Goal: Task Accomplishment & Management: Complete application form

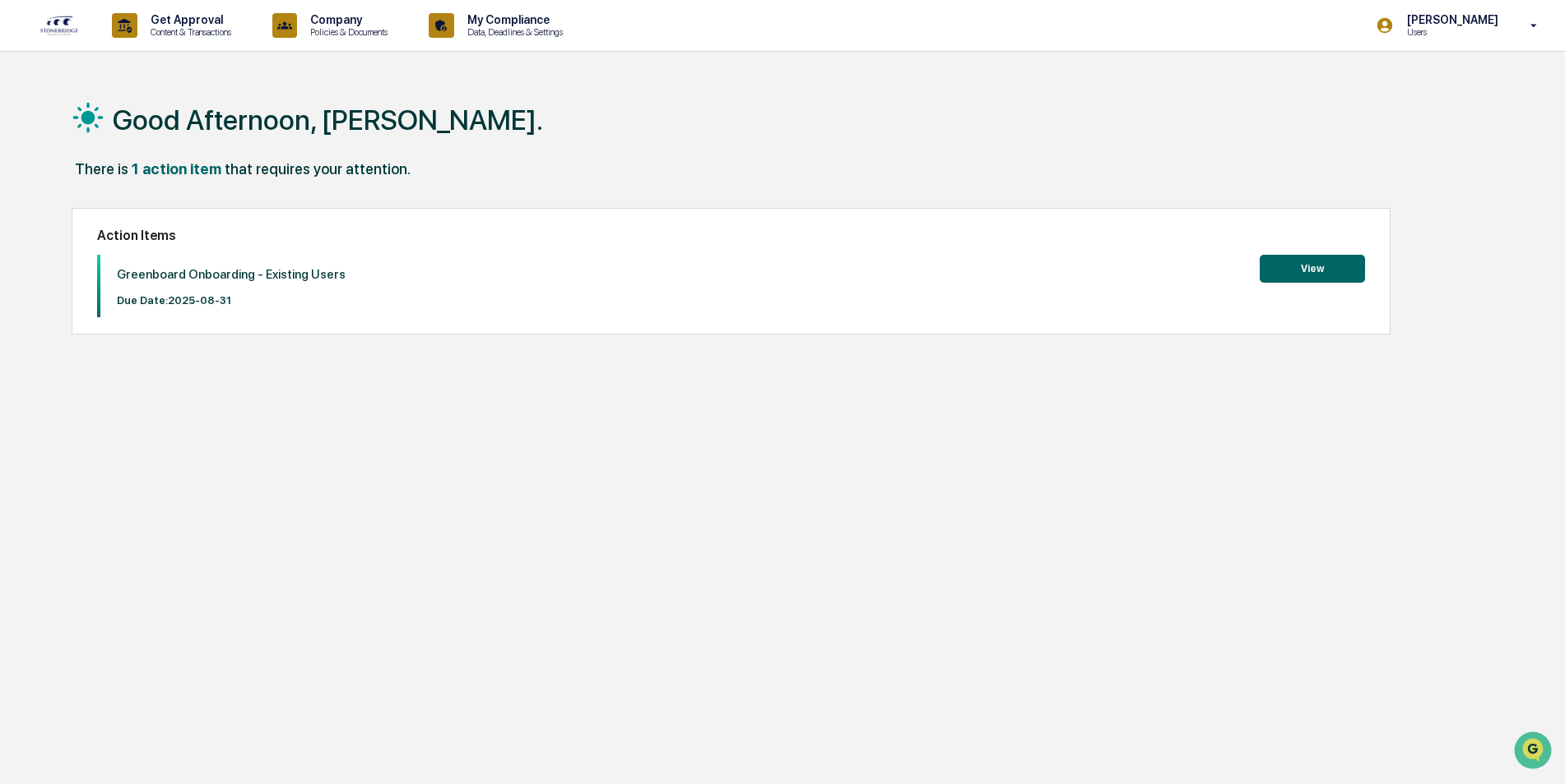
click at [1321, 268] on button "View" at bounding box center [1312, 269] width 105 height 28
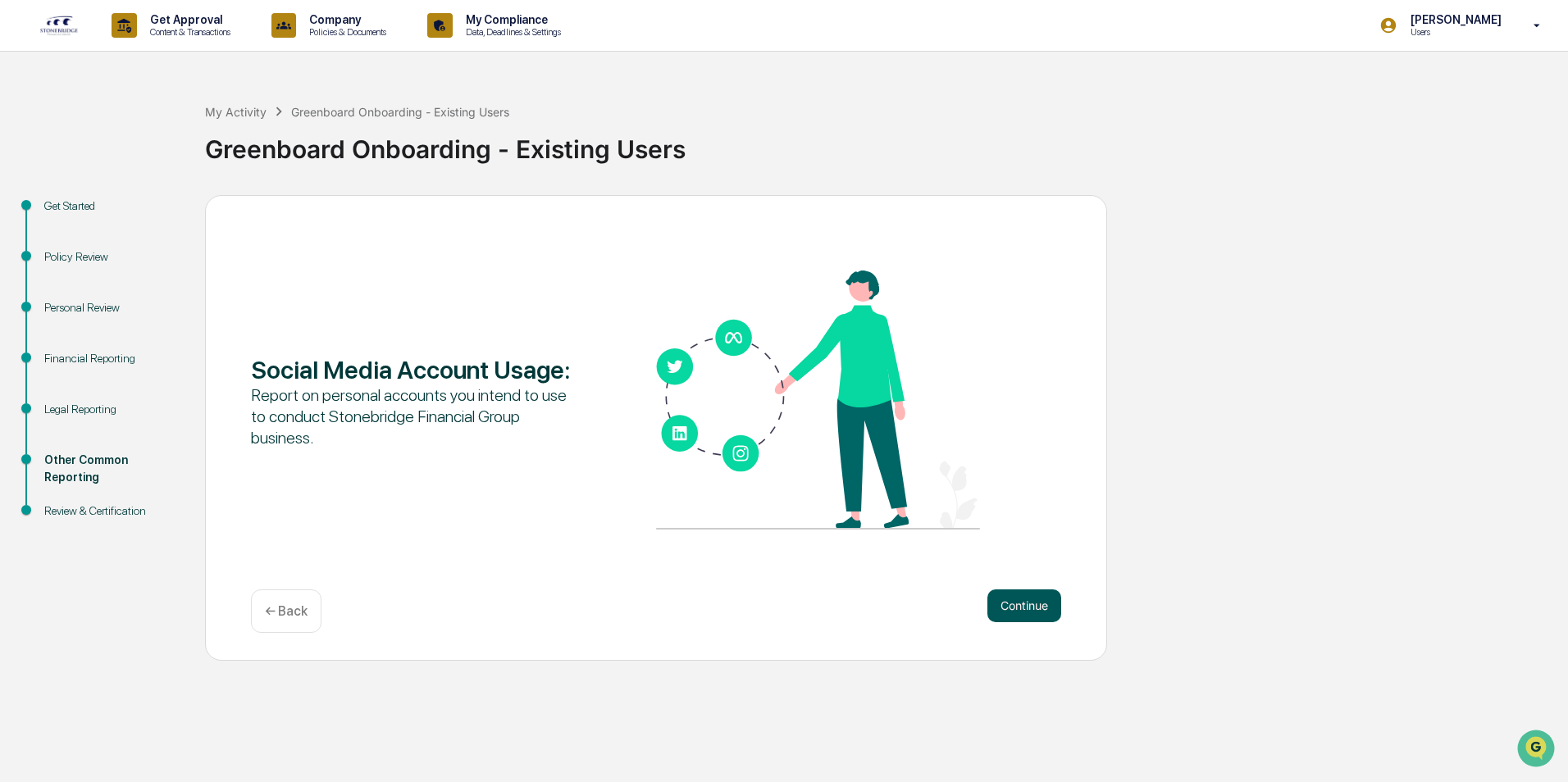
click at [1019, 600] on button "Continue" at bounding box center [1024, 606] width 74 height 33
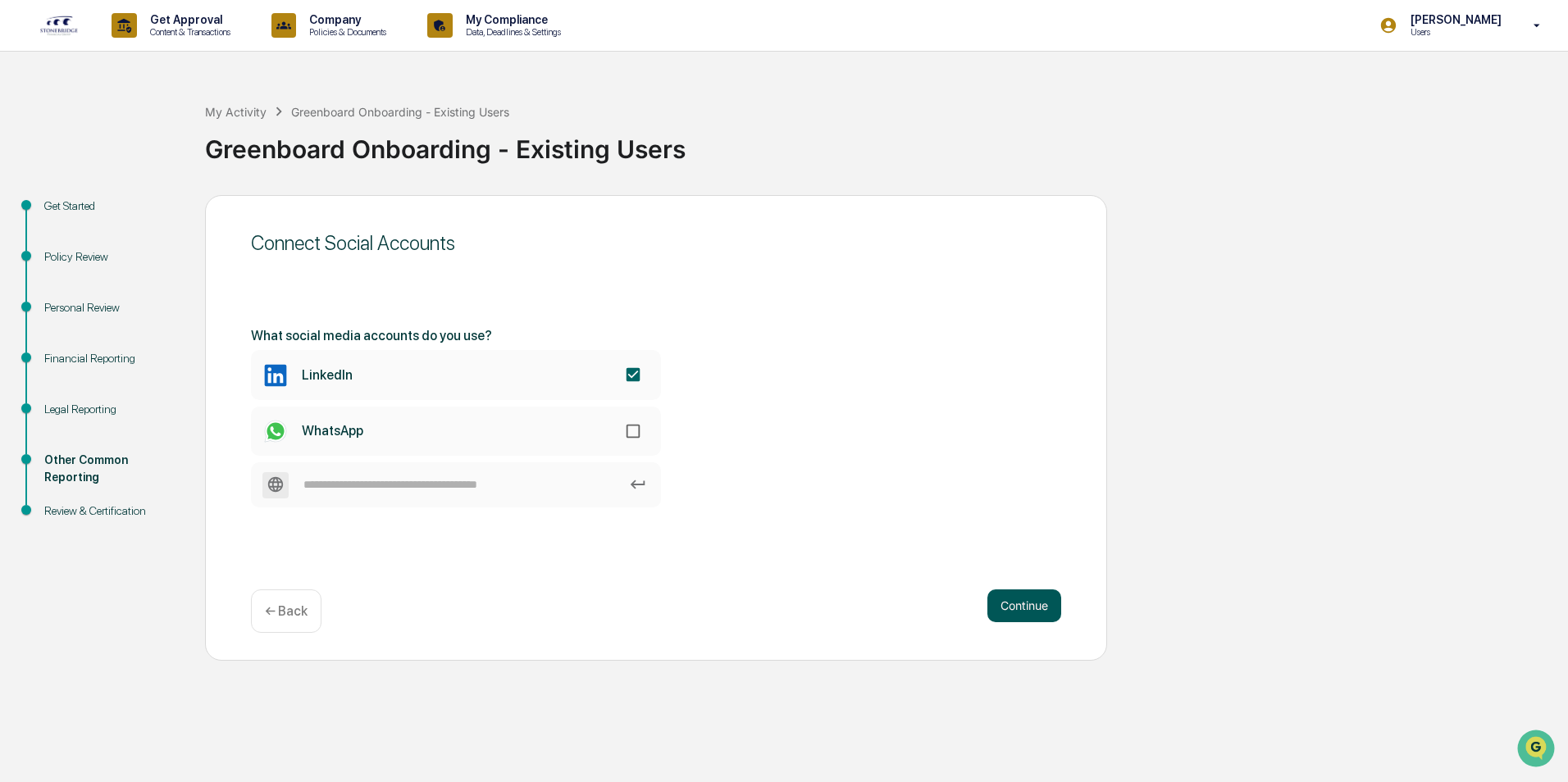
click at [1039, 604] on button "Continue" at bounding box center [1024, 606] width 74 height 33
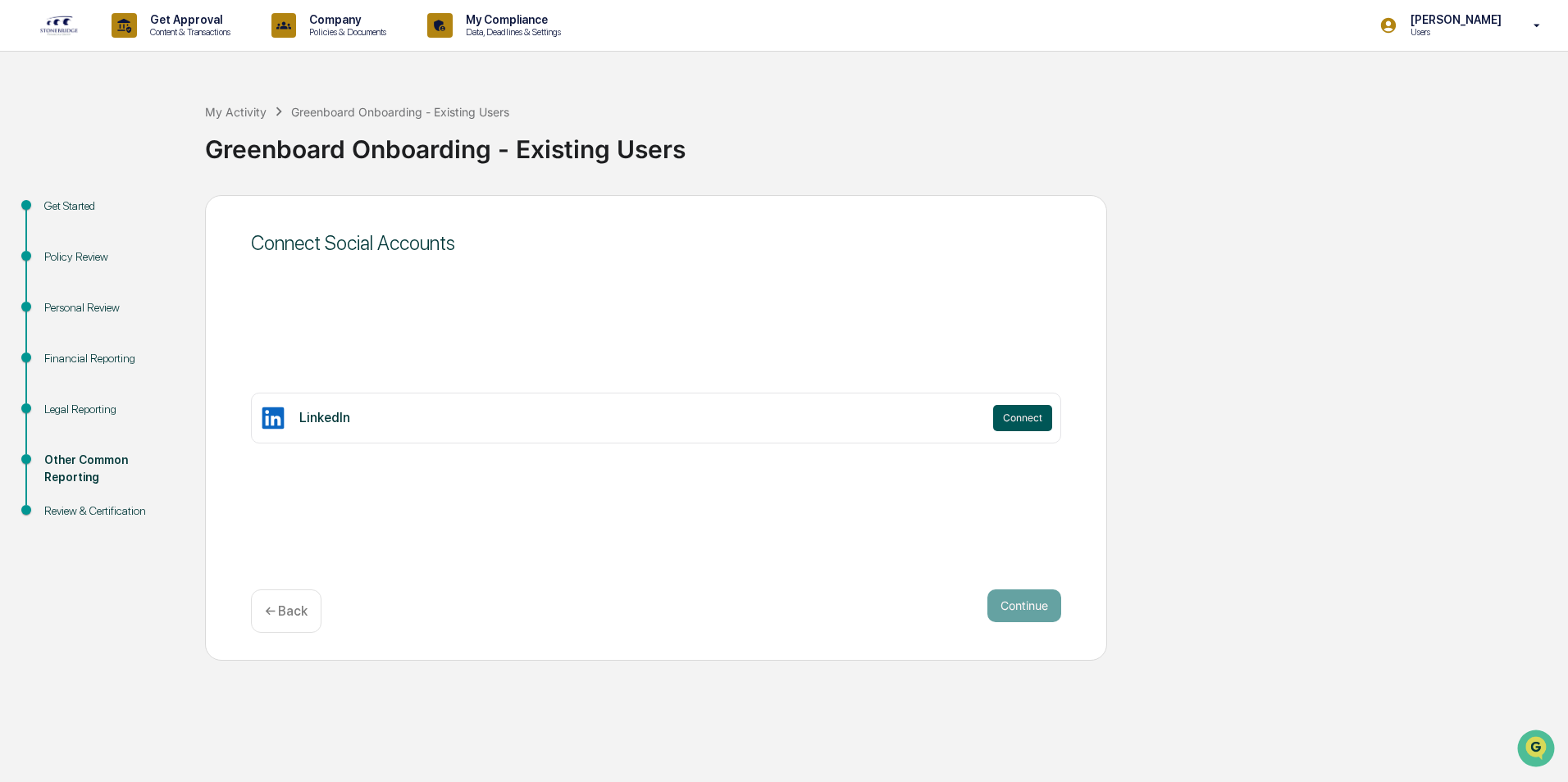
click at [1045, 416] on button "Connect" at bounding box center [1023, 417] width 59 height 26
click at [1030, 609] on button "Continue" at bounding box center [1024, 606] width 74 height 33
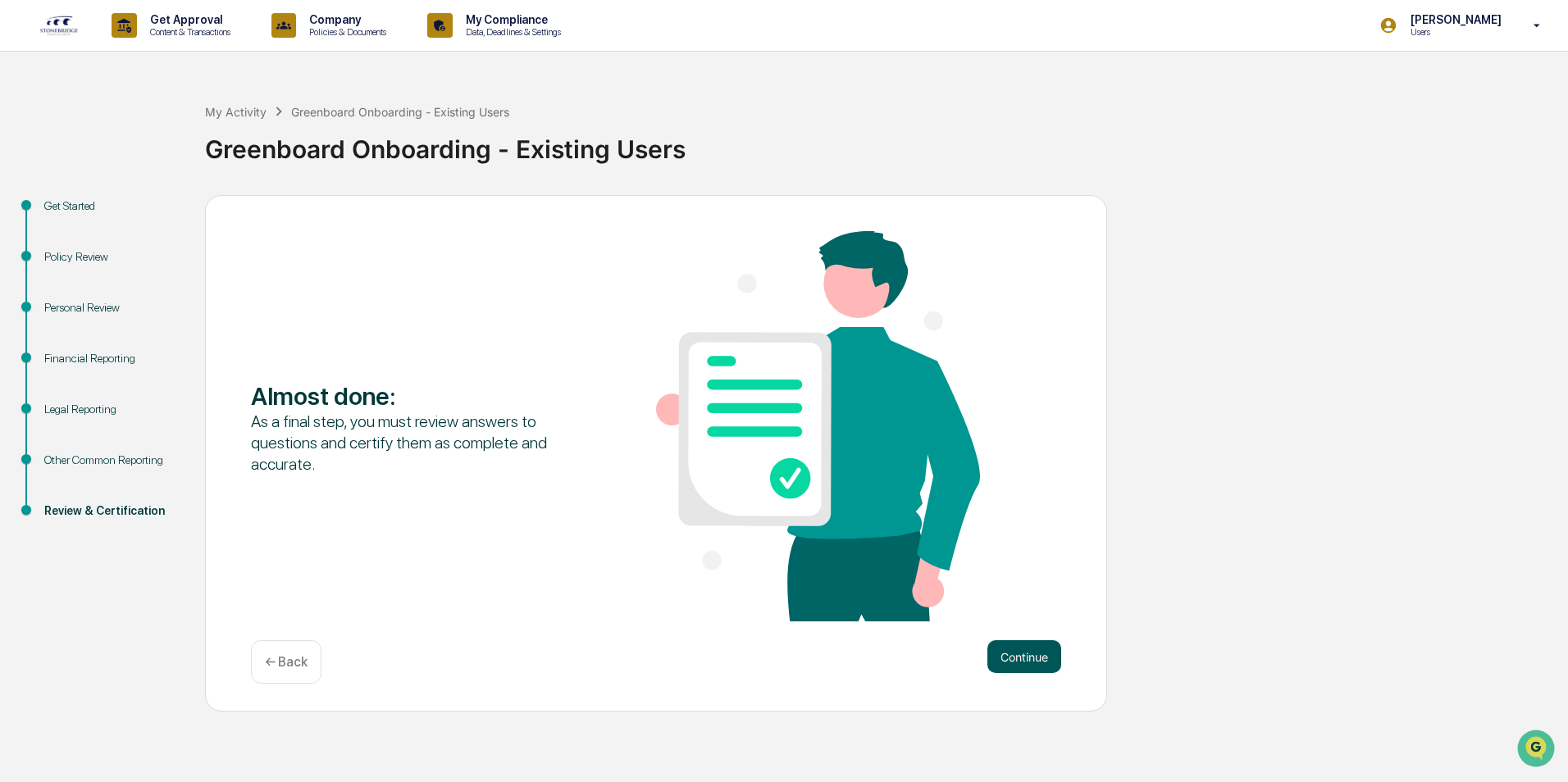
click at [1017, 660] on button "Continue" at bounding box center [1024, 657] width 74 height 33
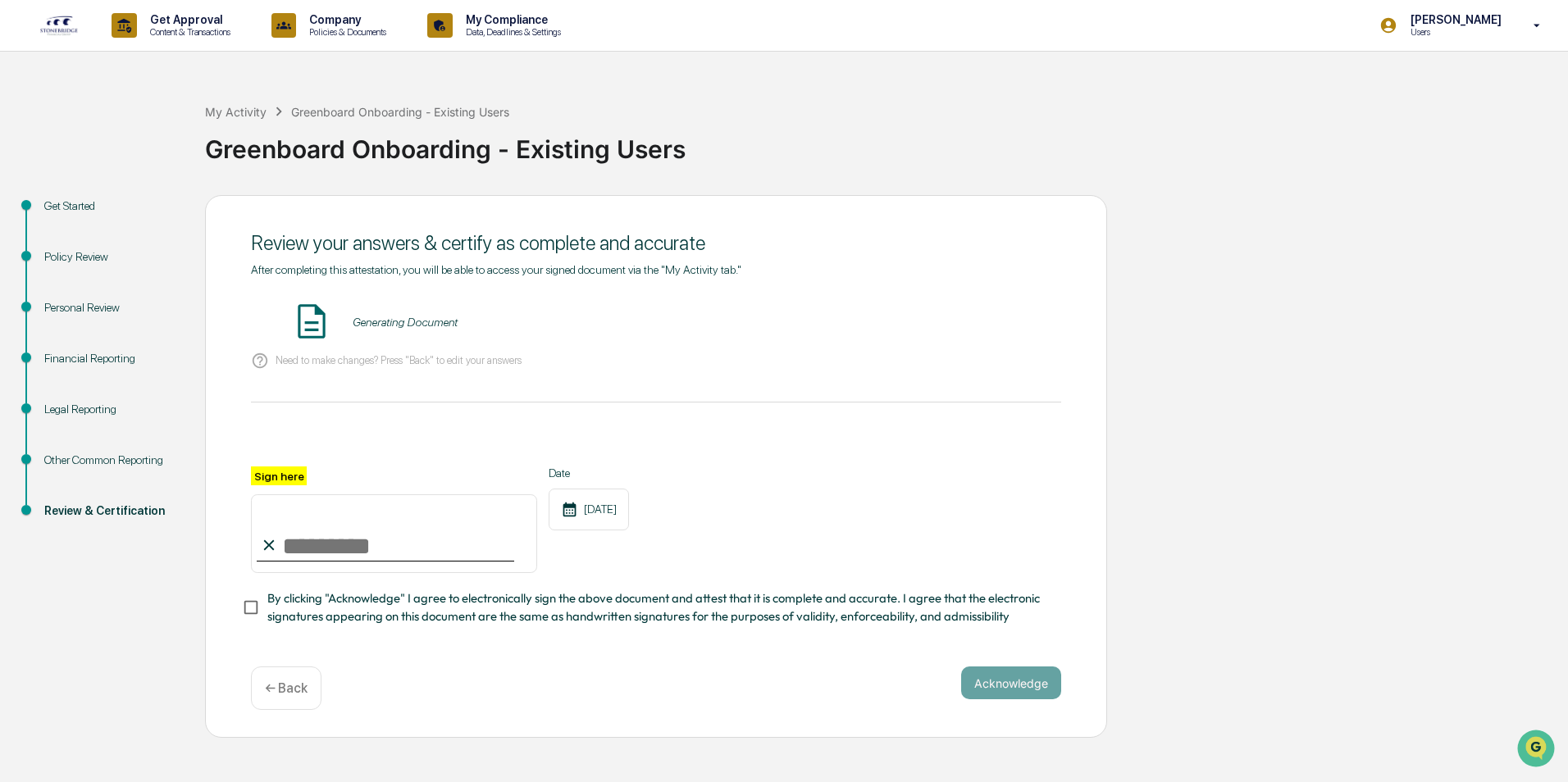
click at [94, 355] on div "Financial Reporting" at bounding box center [111, 359] width 135 height 18
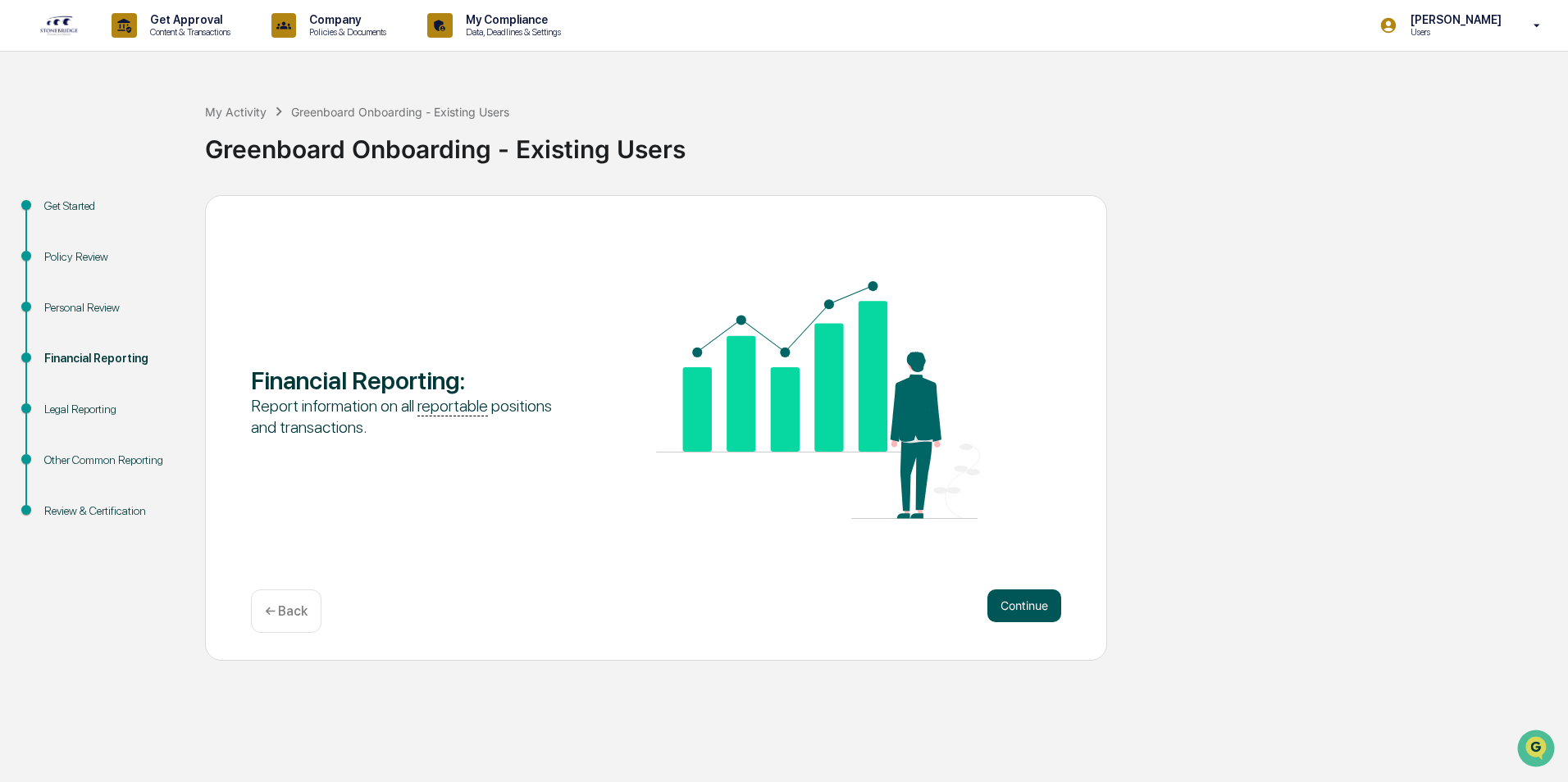
click at [1017, 608] on button "Continue" at bounding box center [1024, 606] width 74 height 33
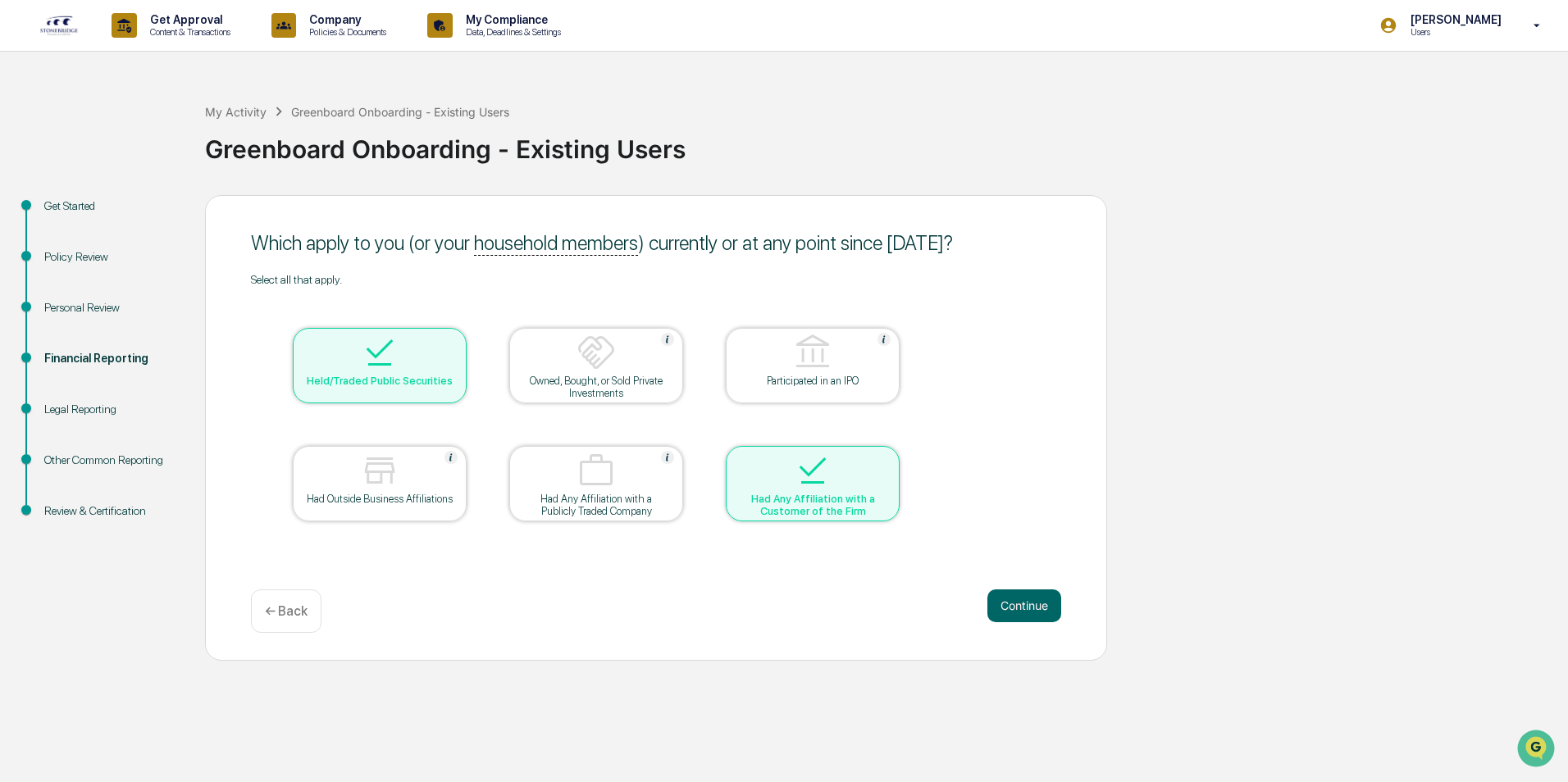
click at [74, 307] on div "Personal Review" at bounding box center [111, 308] width 135 height 18
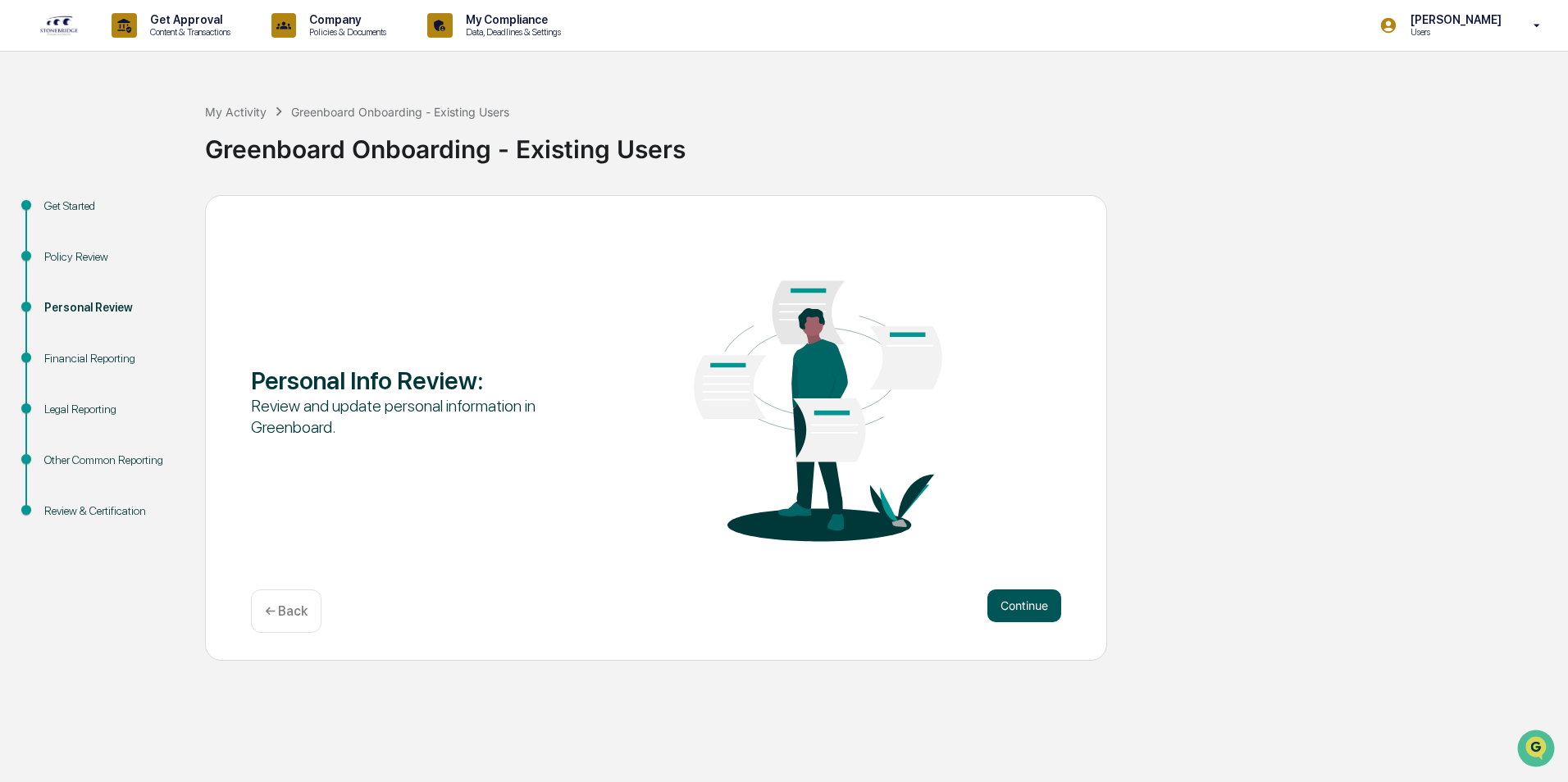
click at [1022, 612] on button "Continue" at bounding box center [1024, 606] width 74 height 33
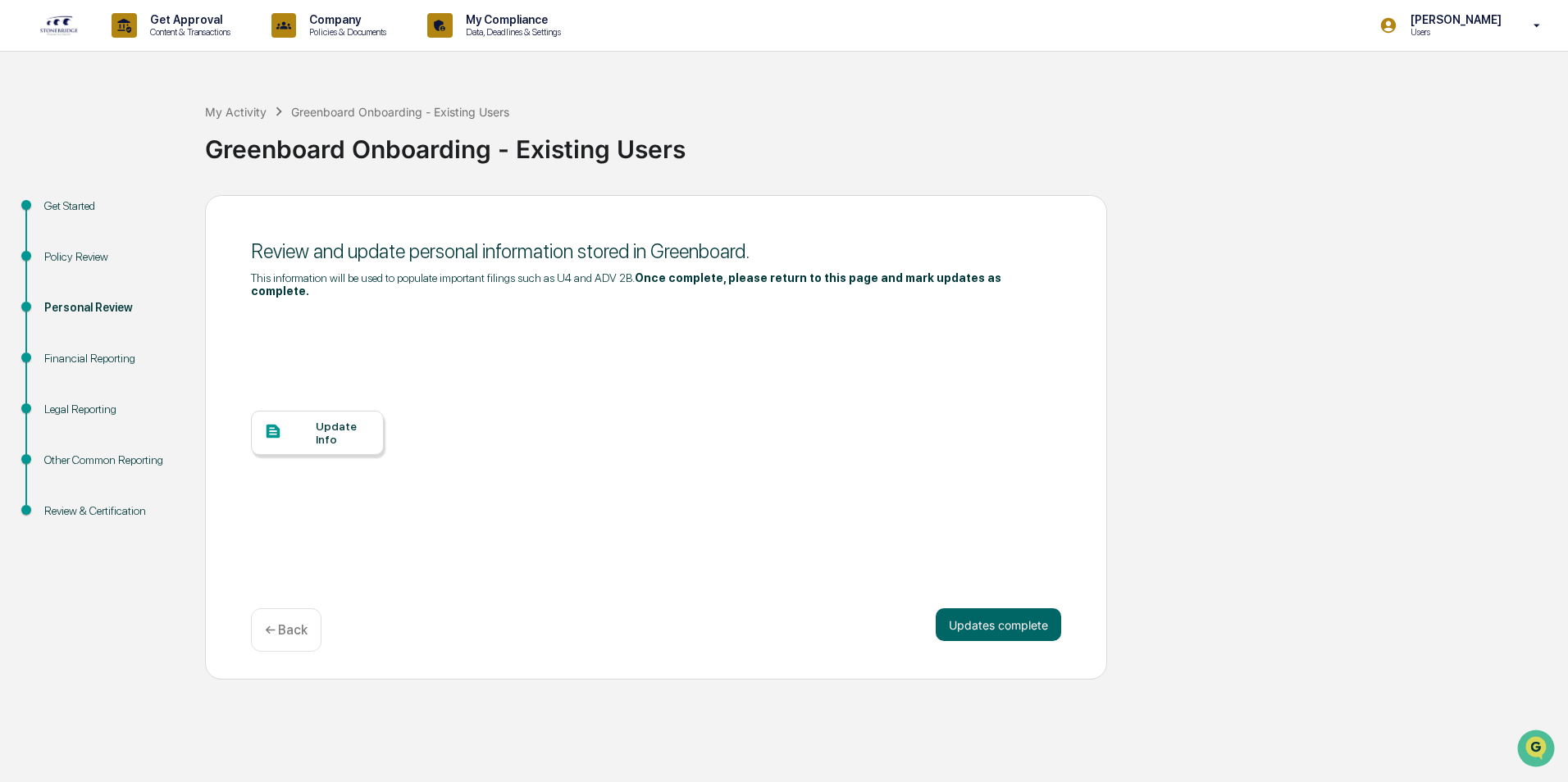
click at [1022, 612] on button "Updates complete" at bounding box center [998, 626] width 125 height 33
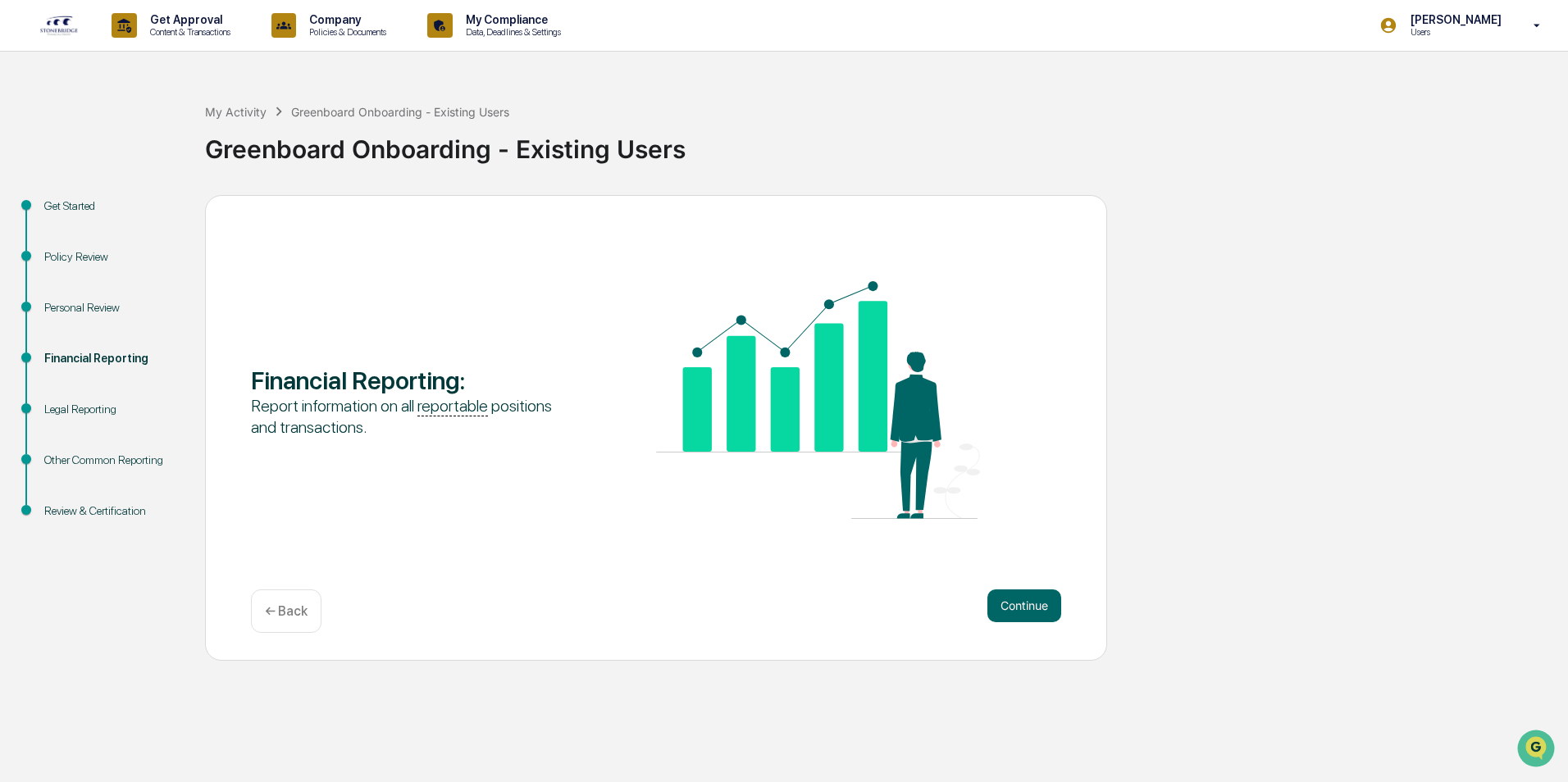
click at [1022, 612] on button "Continue" at bounding box center [1024, 606] width 74 height 33
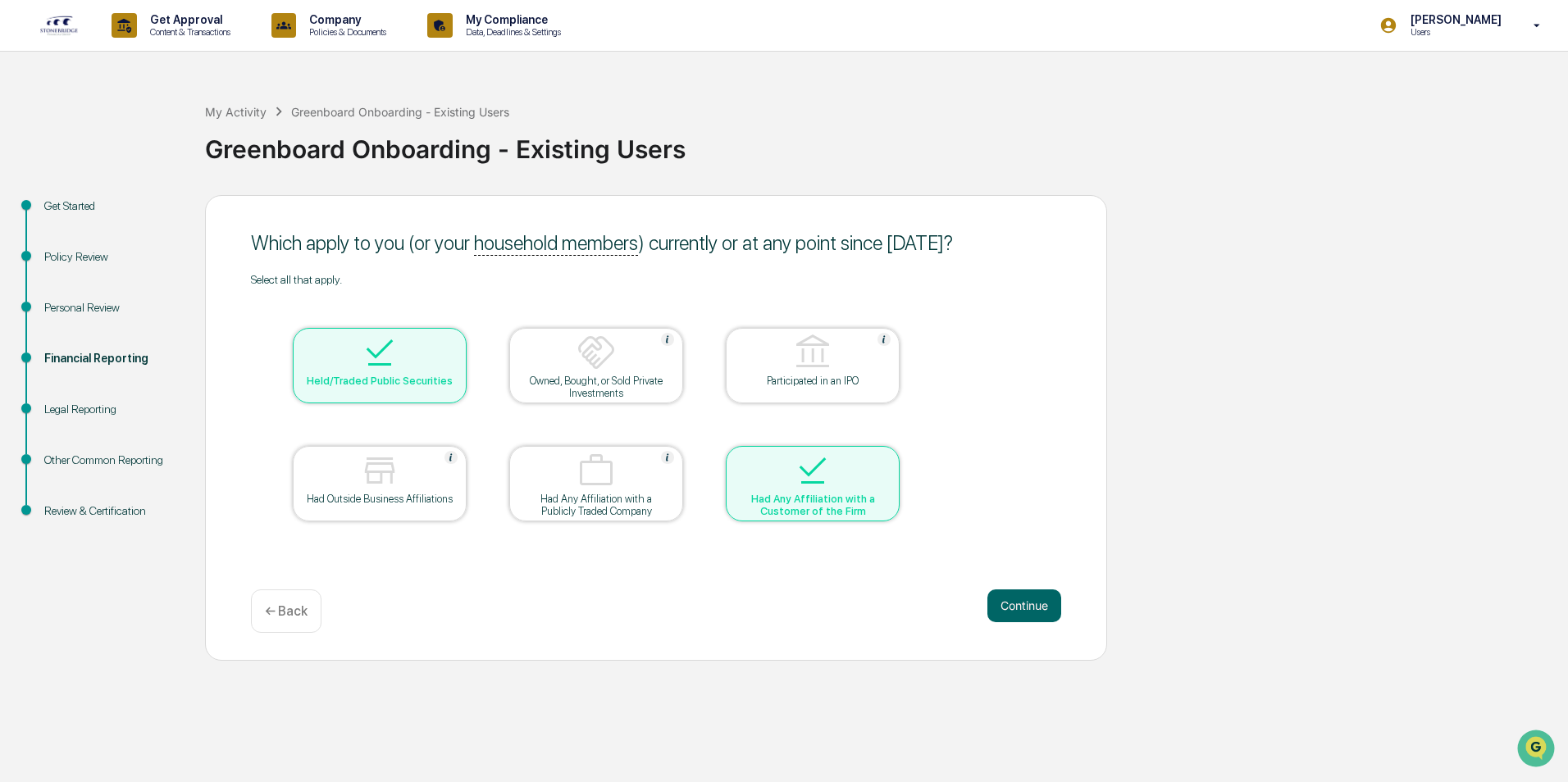
click at [1022, 612] on button "Continue" at bounding box center [1024, 606] width 74 height 33
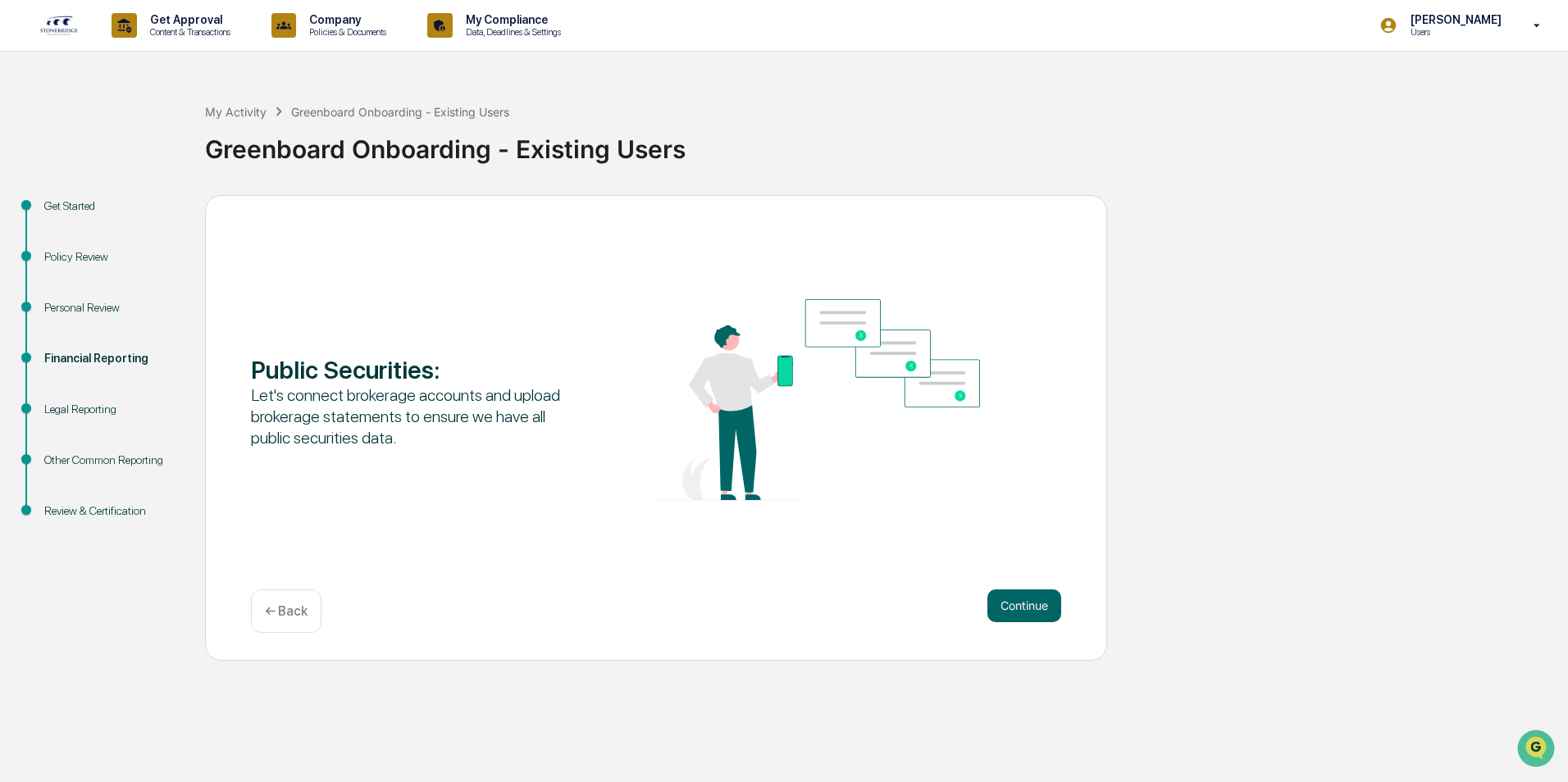
click at [1022, 612] on button "Continue" at bounding box center [1024, 606] width 74 height 33
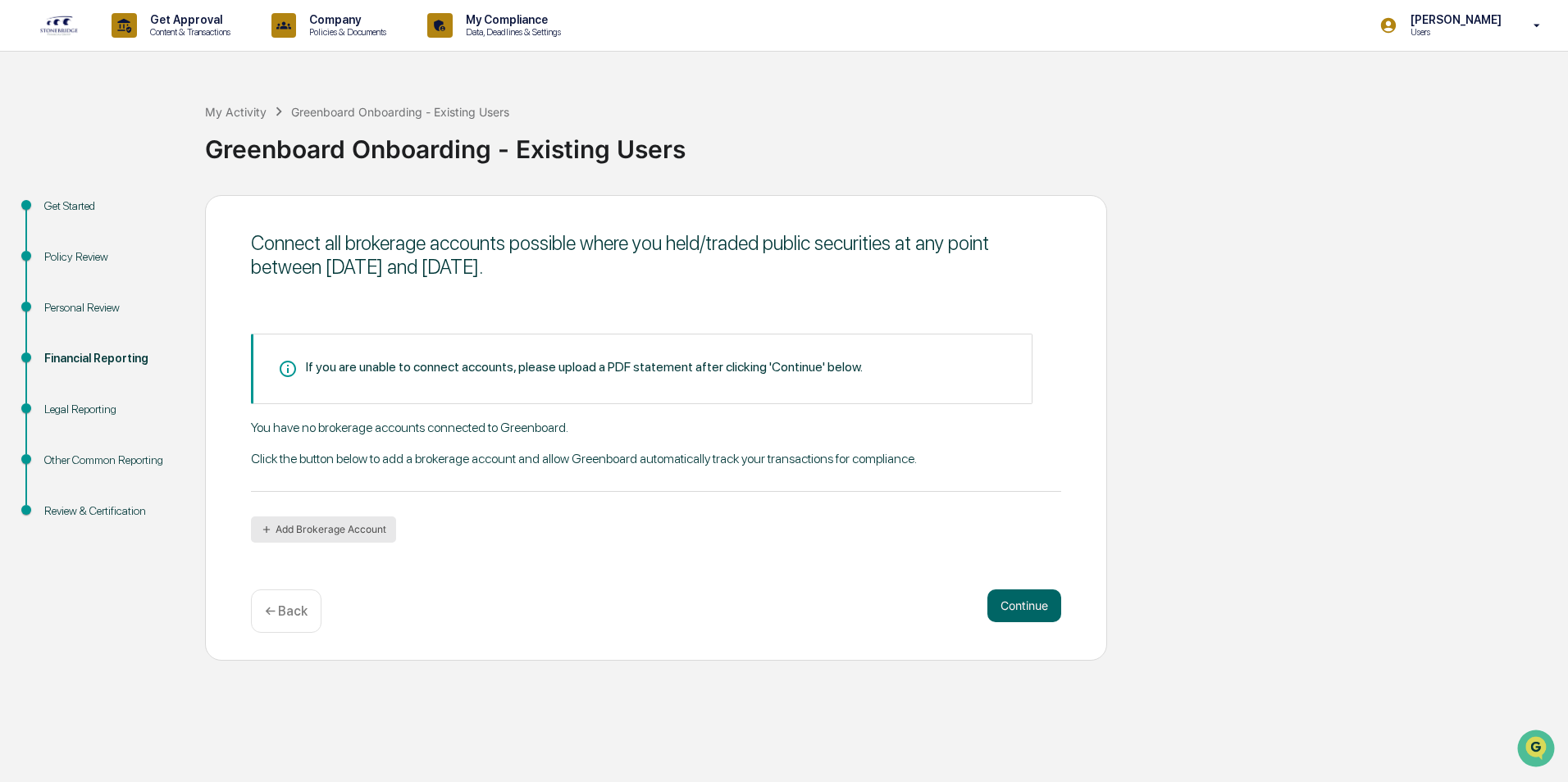
click at [332, 531] on button "Add Brokerage Account" at bounding box center [324, 530] width 146 height 26
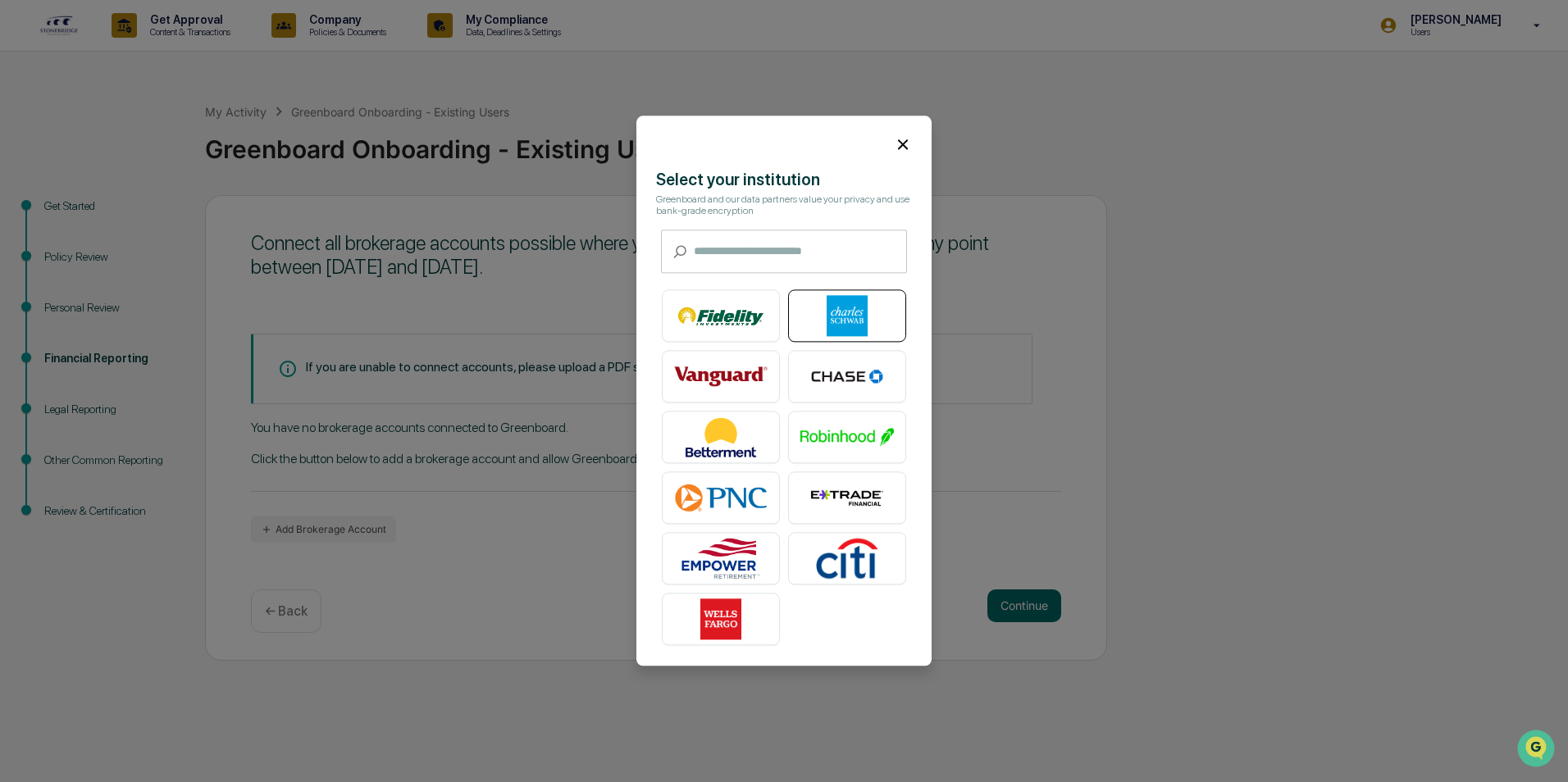
click at [837, 305] on img at bounding box center [848, 317] width 94 height 41
click at [904, 136] on div at bounding box center [784, 137] width 295 height 44
click at [900, 147] on icon at bounding box center [903, 145] width 10 height 10
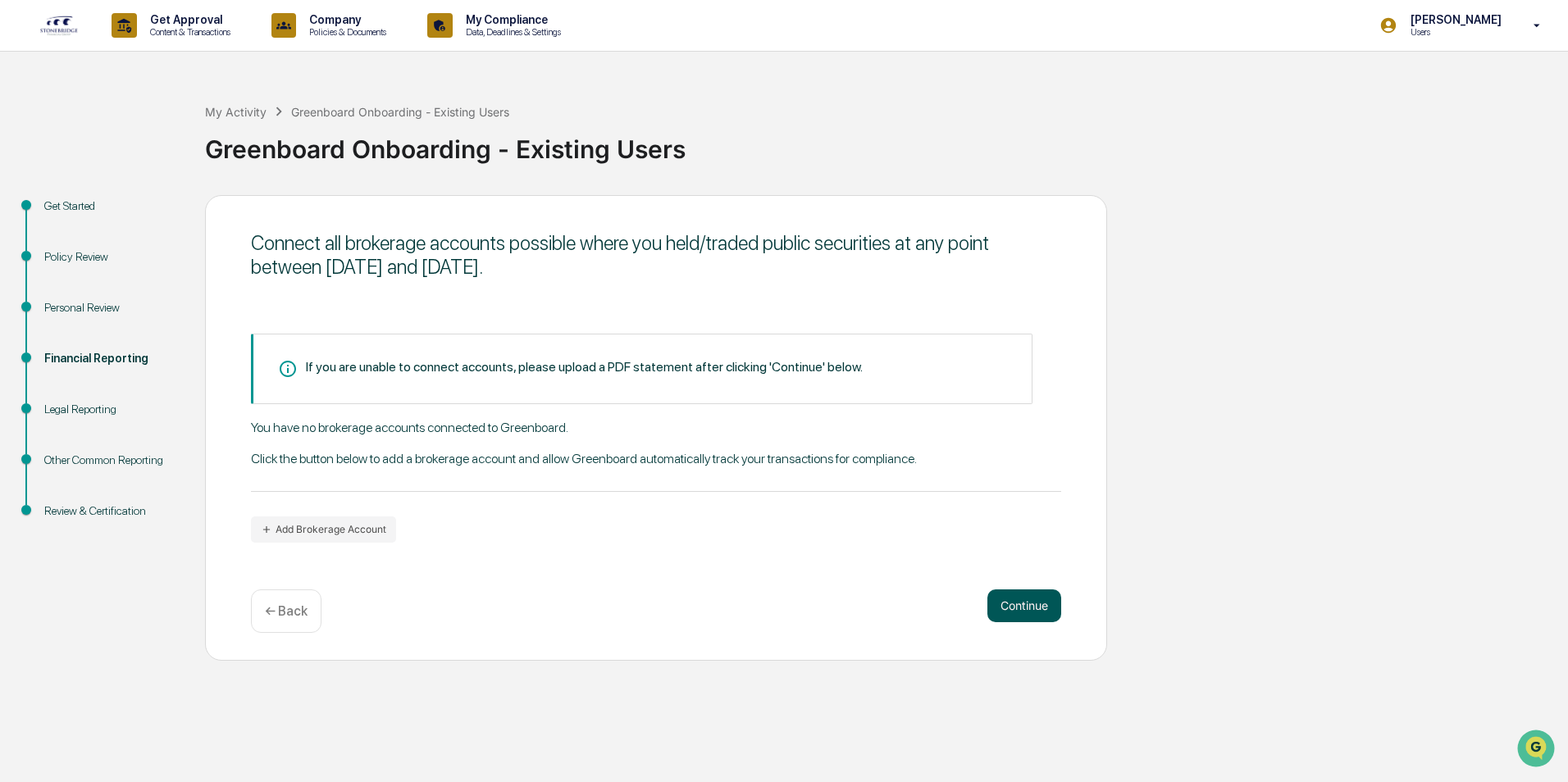
click at [1026, 595] on button "Continue" at bounding box center [1024, 606] width 74 height 33
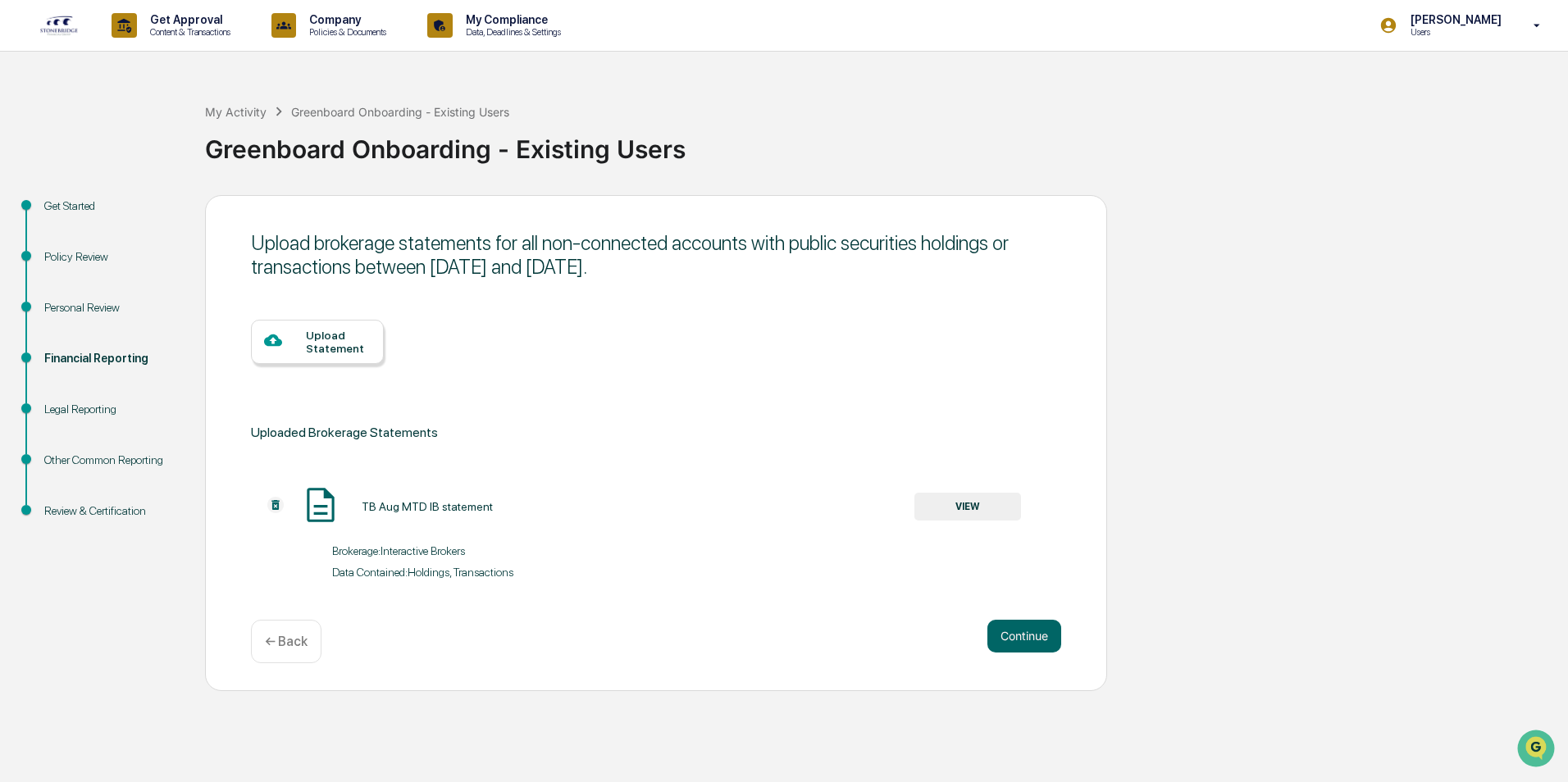
click at [278, 505] on img at bounding box center [276, 504] width 17 height 17
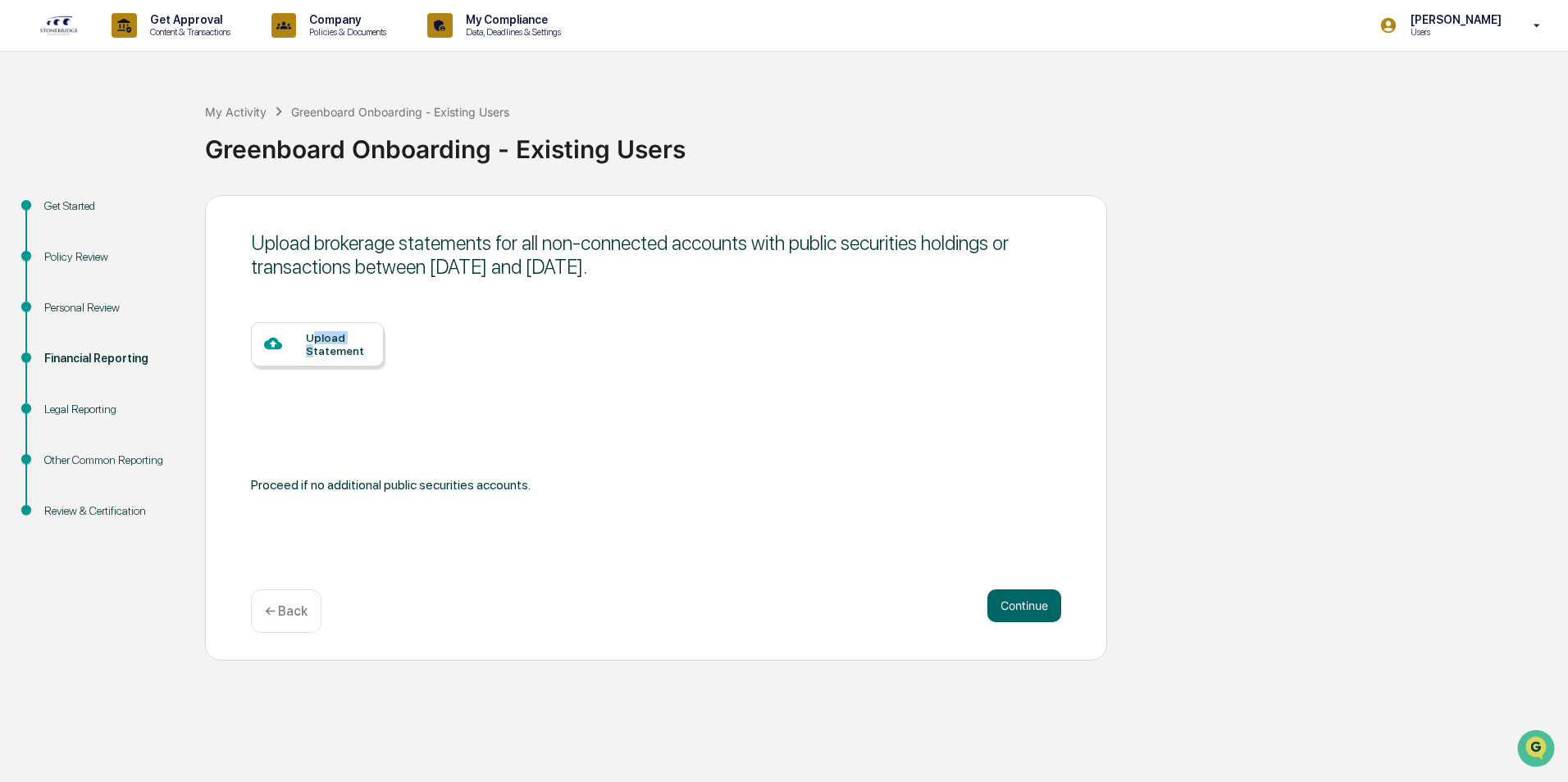
click at [311, 344] on div "Upload Statement" at bounding box center [338, 344] width 65 height 26
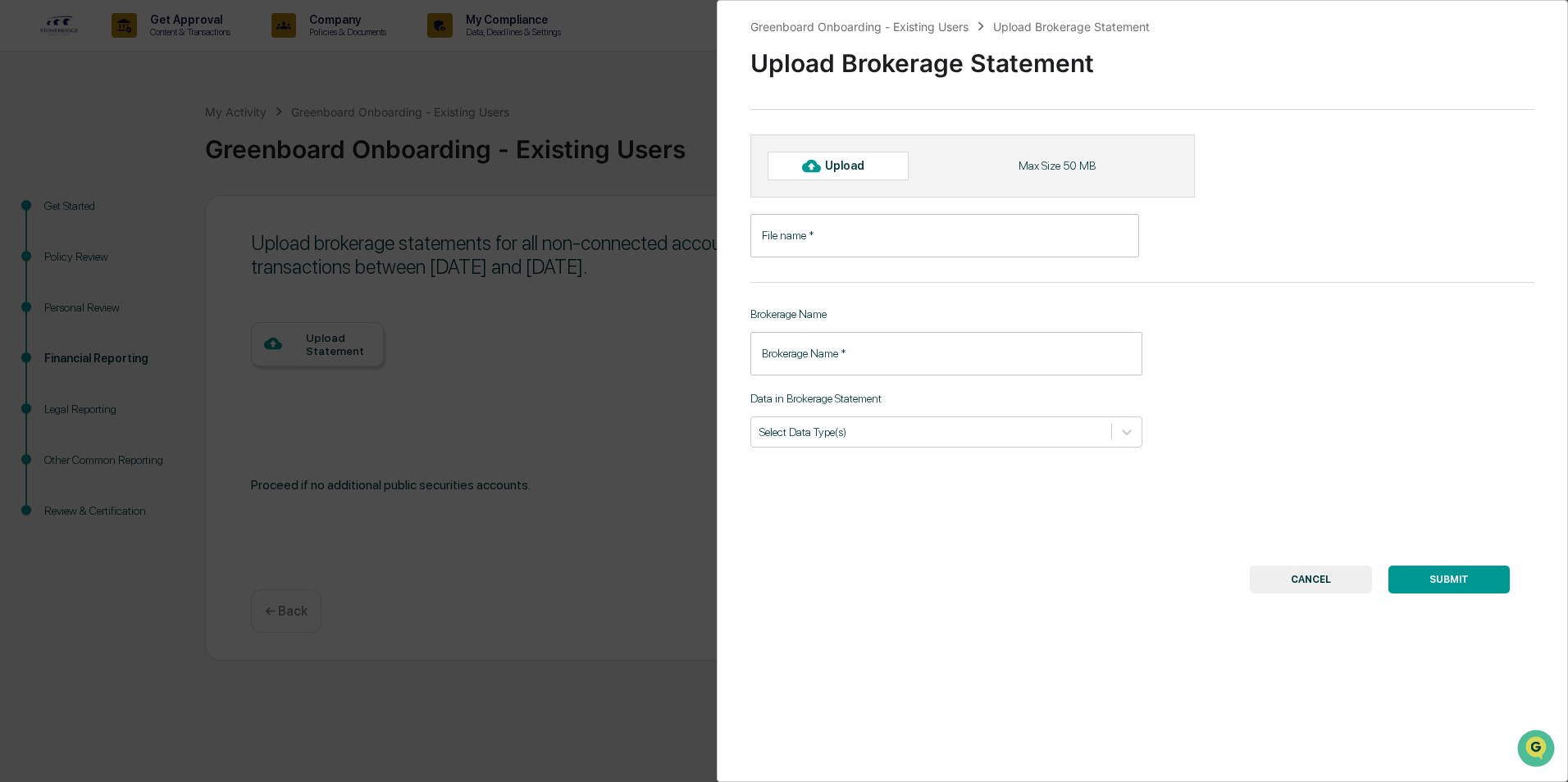
click at [831, 232] on input "File name   *" at bounding box center [945, 236] width 389 height 43
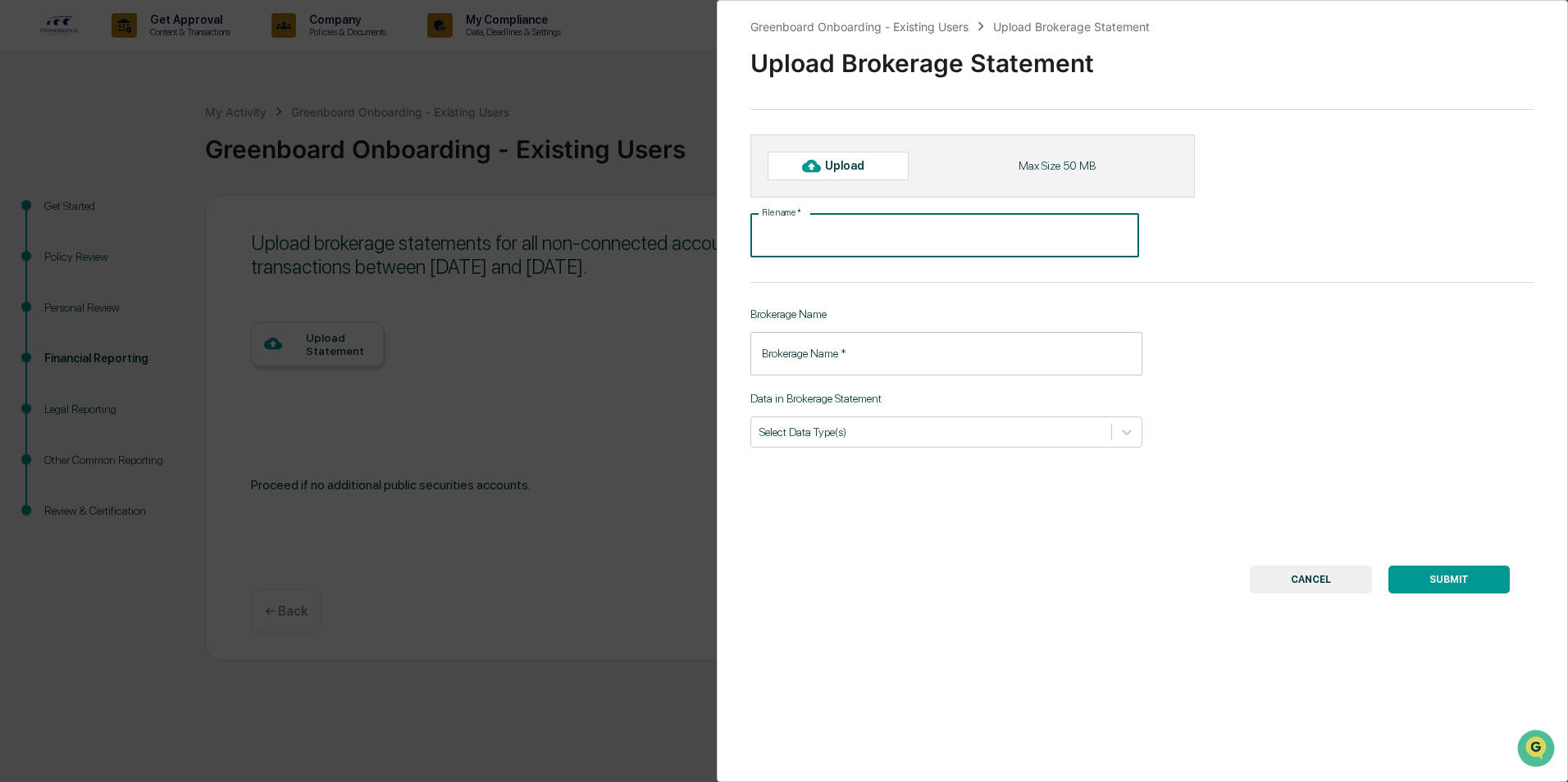
click at [840, 166] on div "Upload" at bounding box center [851, 165] width 54 height 13
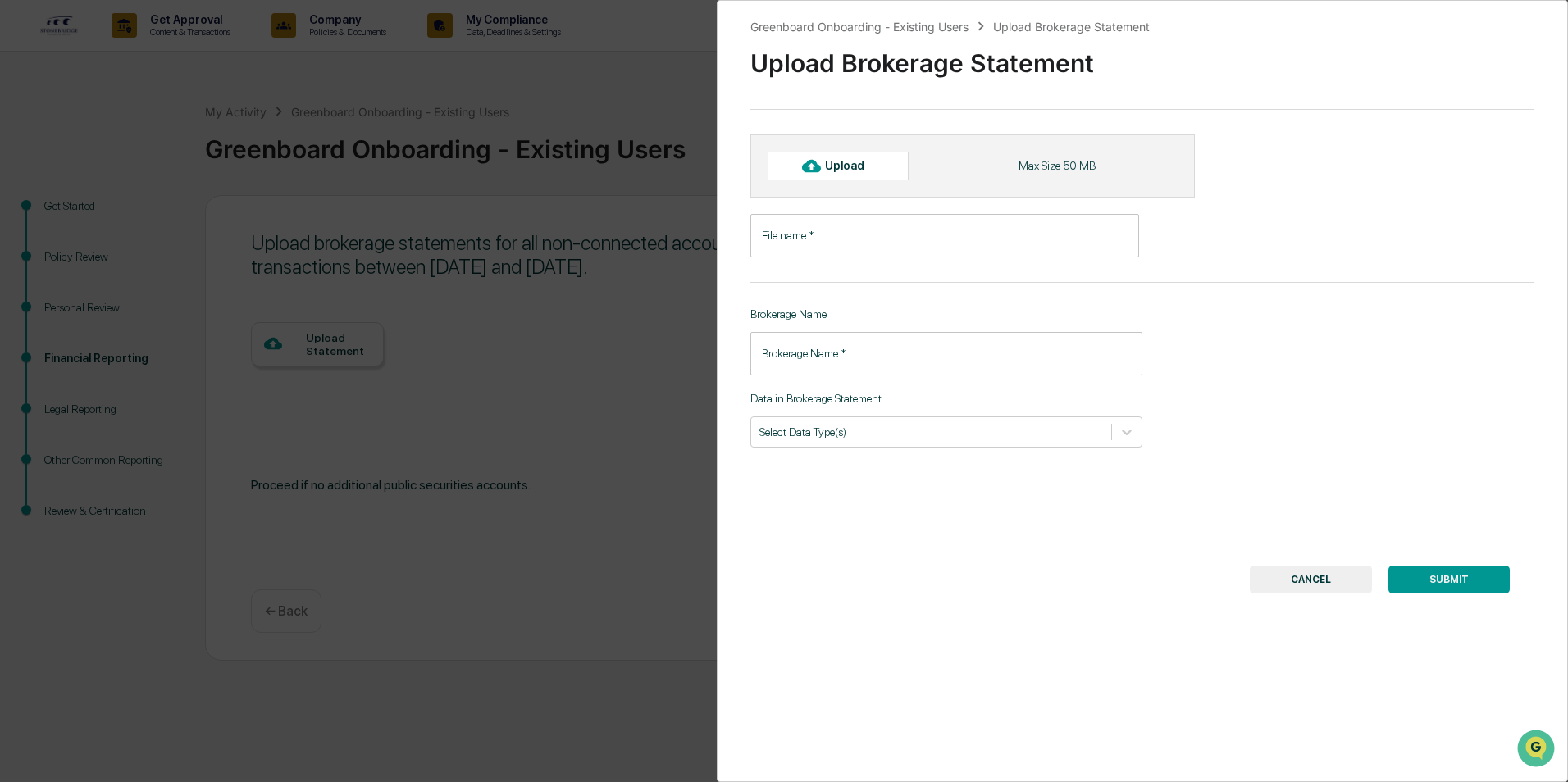
type input "**********"
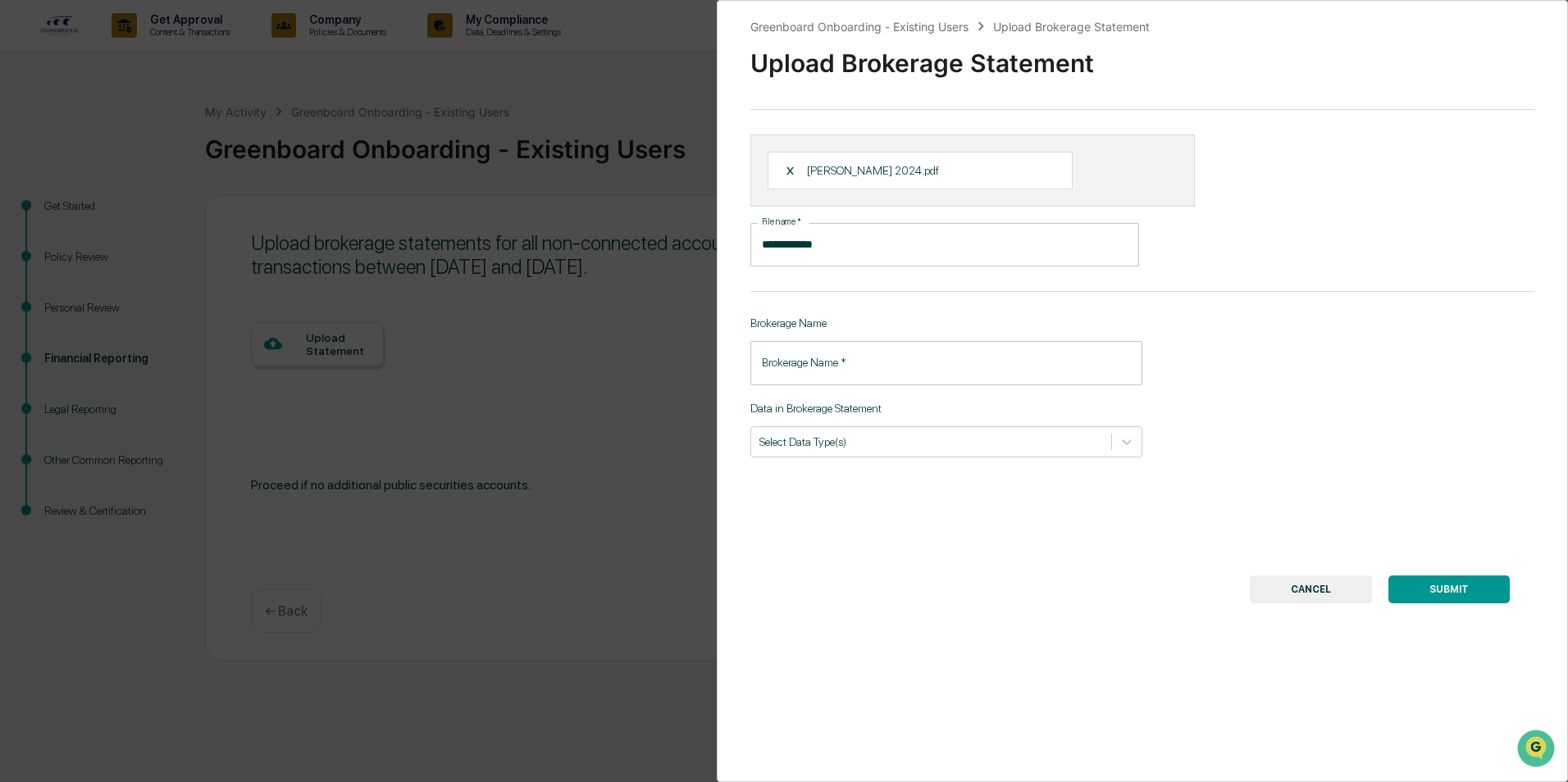
click at [1450, 590] on button "SUBMIT" at bounding box center [1449, 589] width 121 height 28
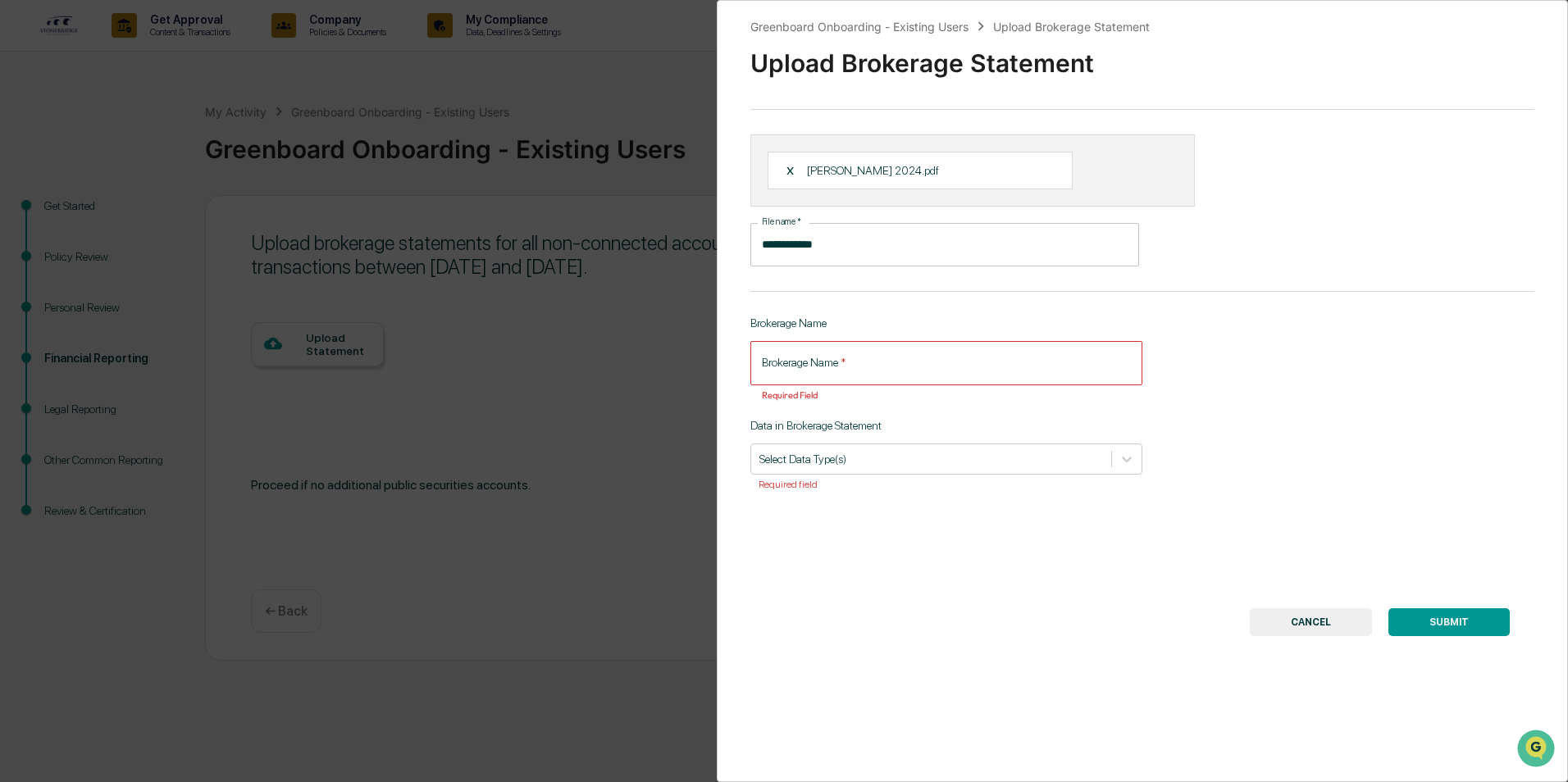
click at [874, 374] on input "Brokerage Name   *" at bounding box center [946, 363] width 392 height 43
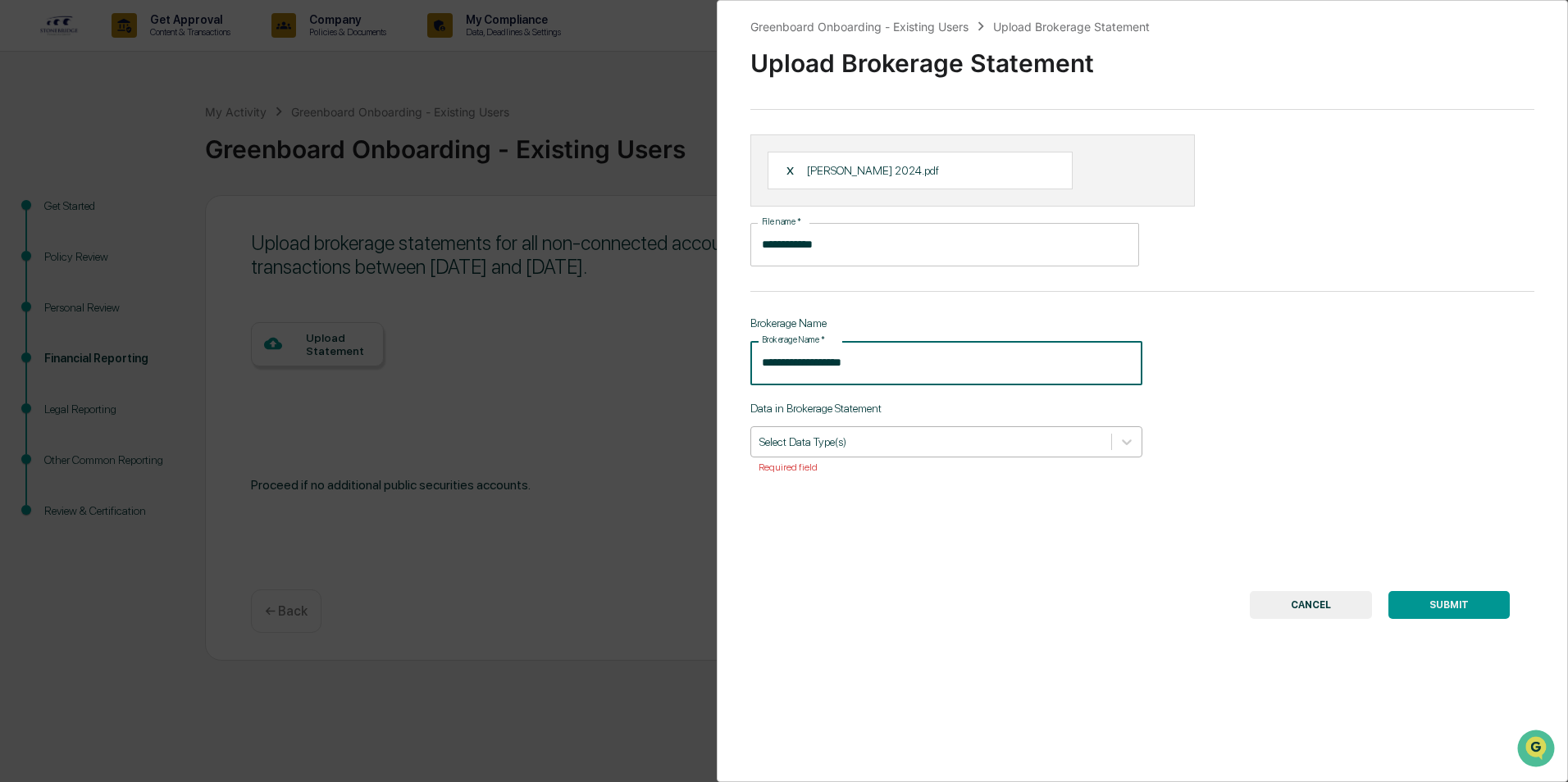
type input "**********"
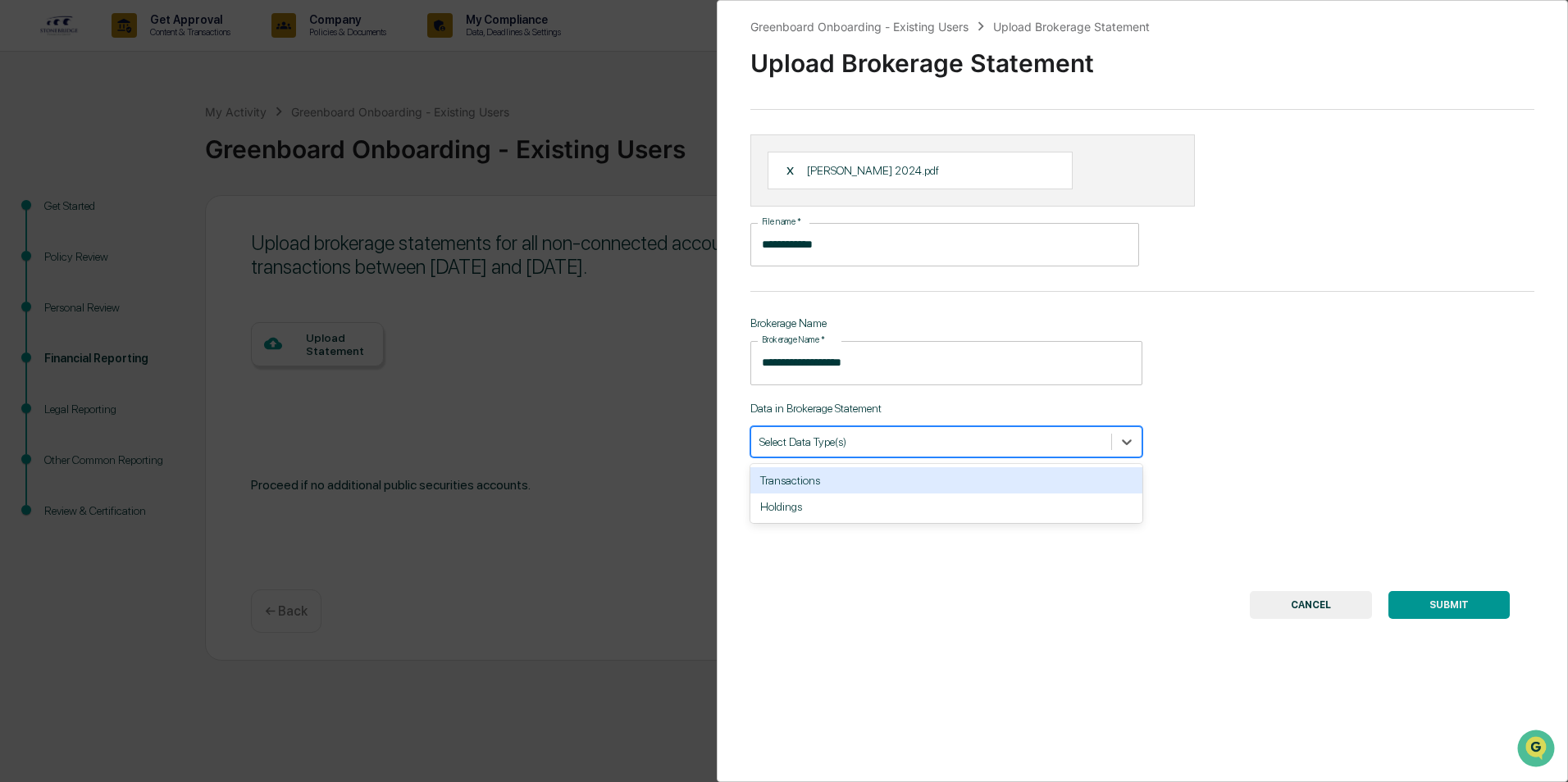
click at [879, 446] on div at bounding box center [932, 442] width 344 height 16
click at [842, 475] on div "Transactions" at bounding box center [946, 480] width 392 height 26
click at [937, 478] on div "Holdings" at bounding box center [946, 480] width 392 height 26
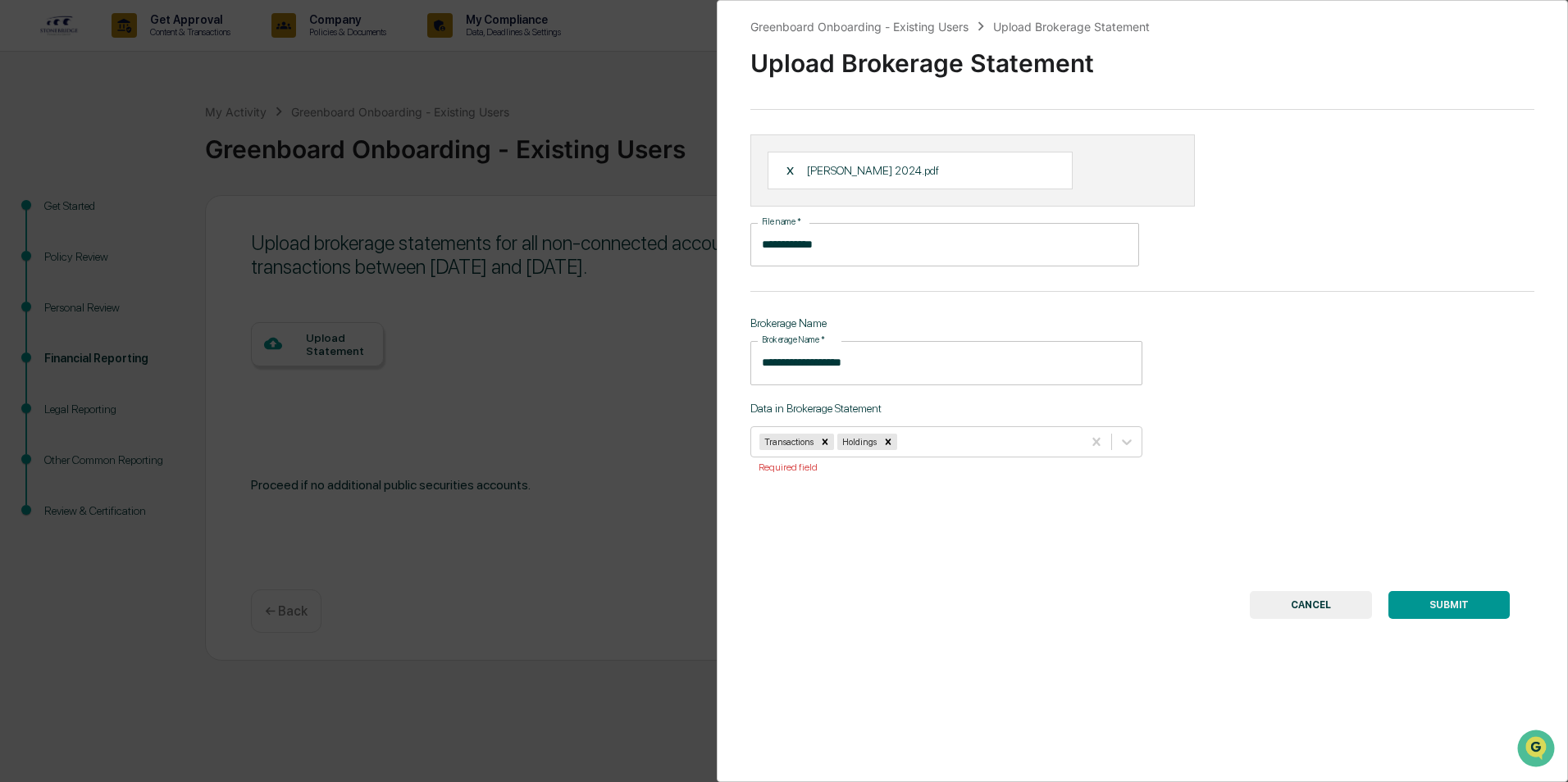
click at [1465, 604] on button "SUBMIT" at bounding box center [1449, 605] width 121 height 28
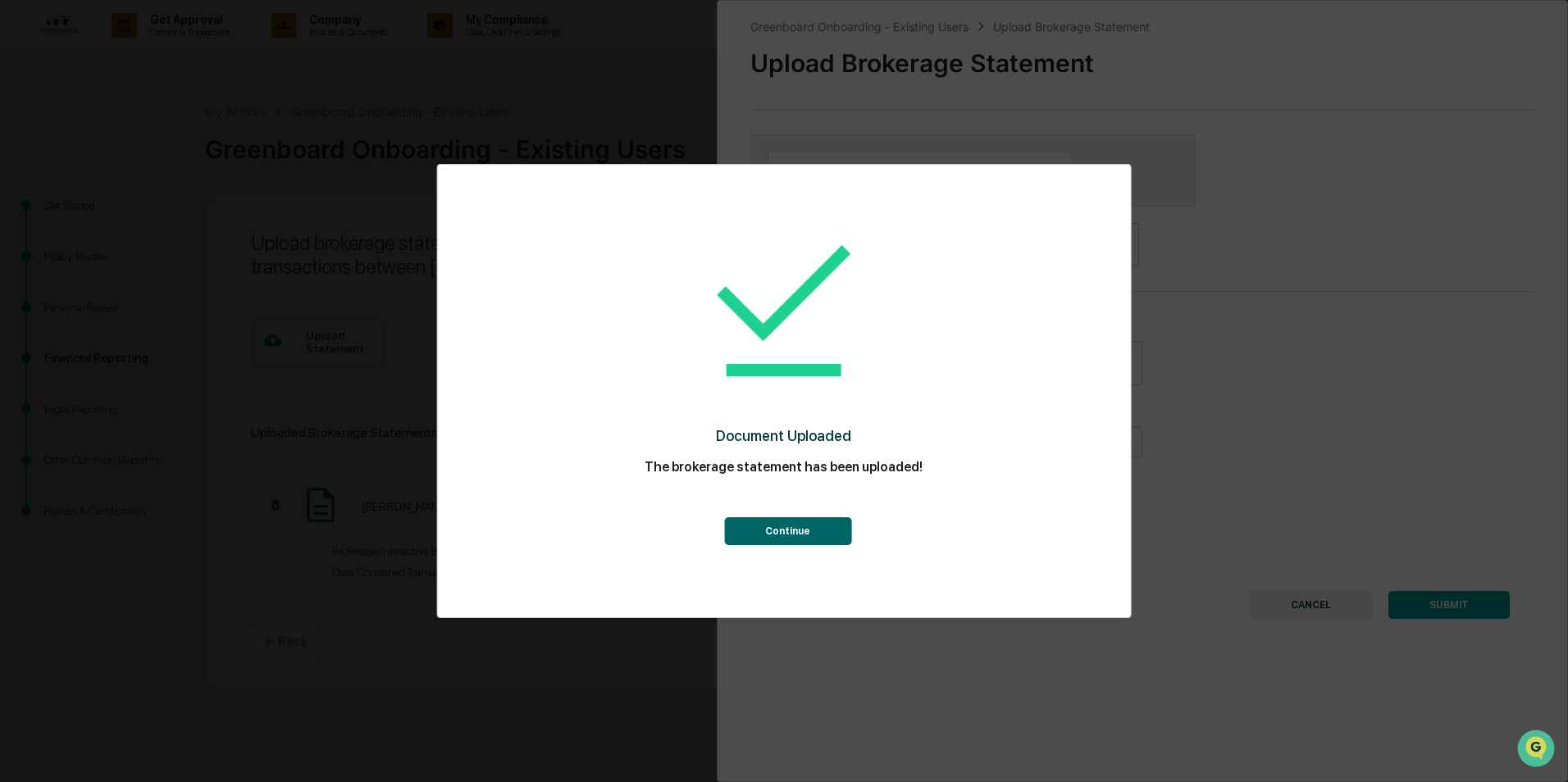
click at [835, 536] on button "Continue" at bounding box center [788, 531] width 127 height 28
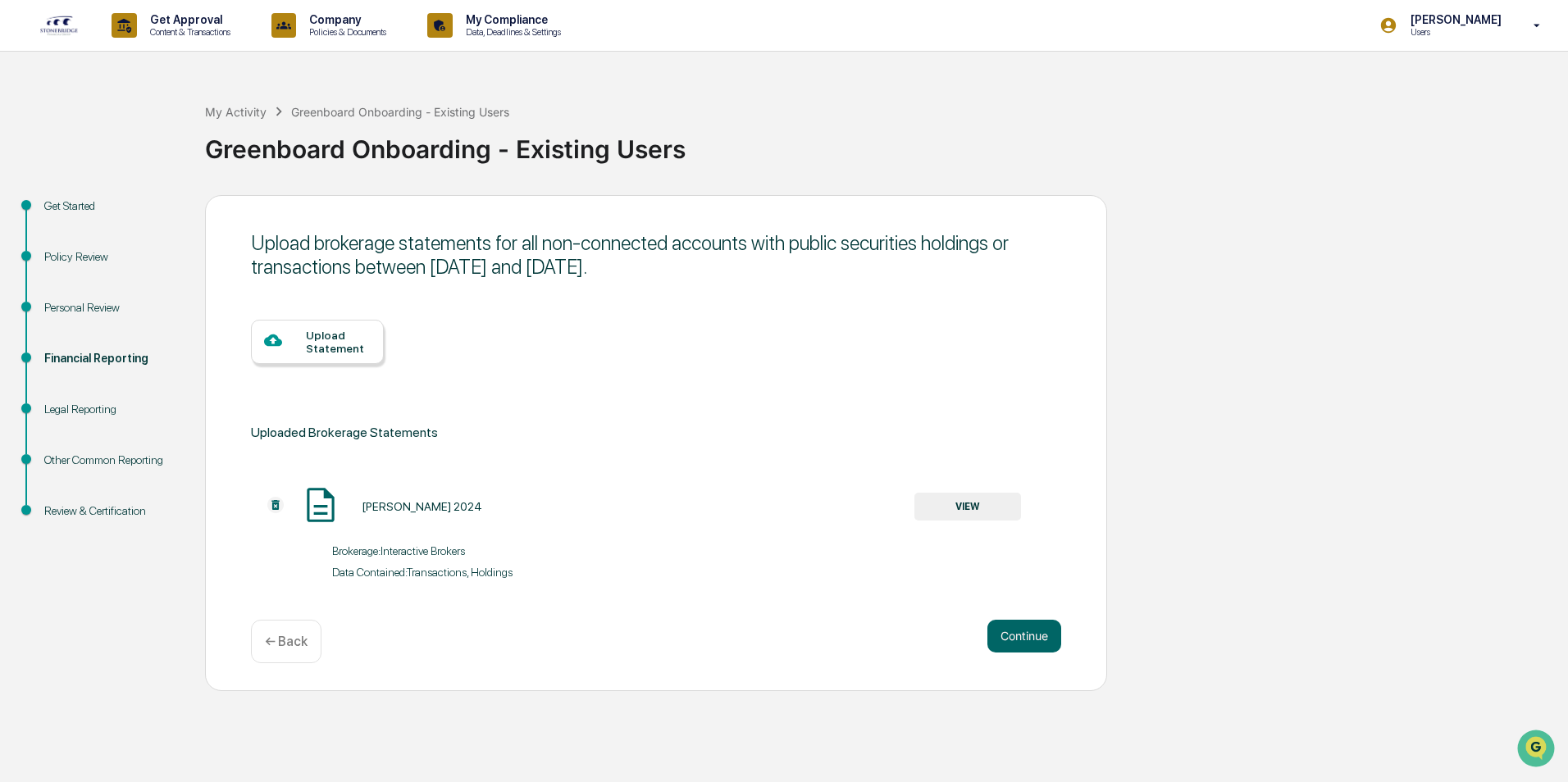
click at [308, 352] on div "Upload Statement" at bounding box center [338, 341] width 65 height 26
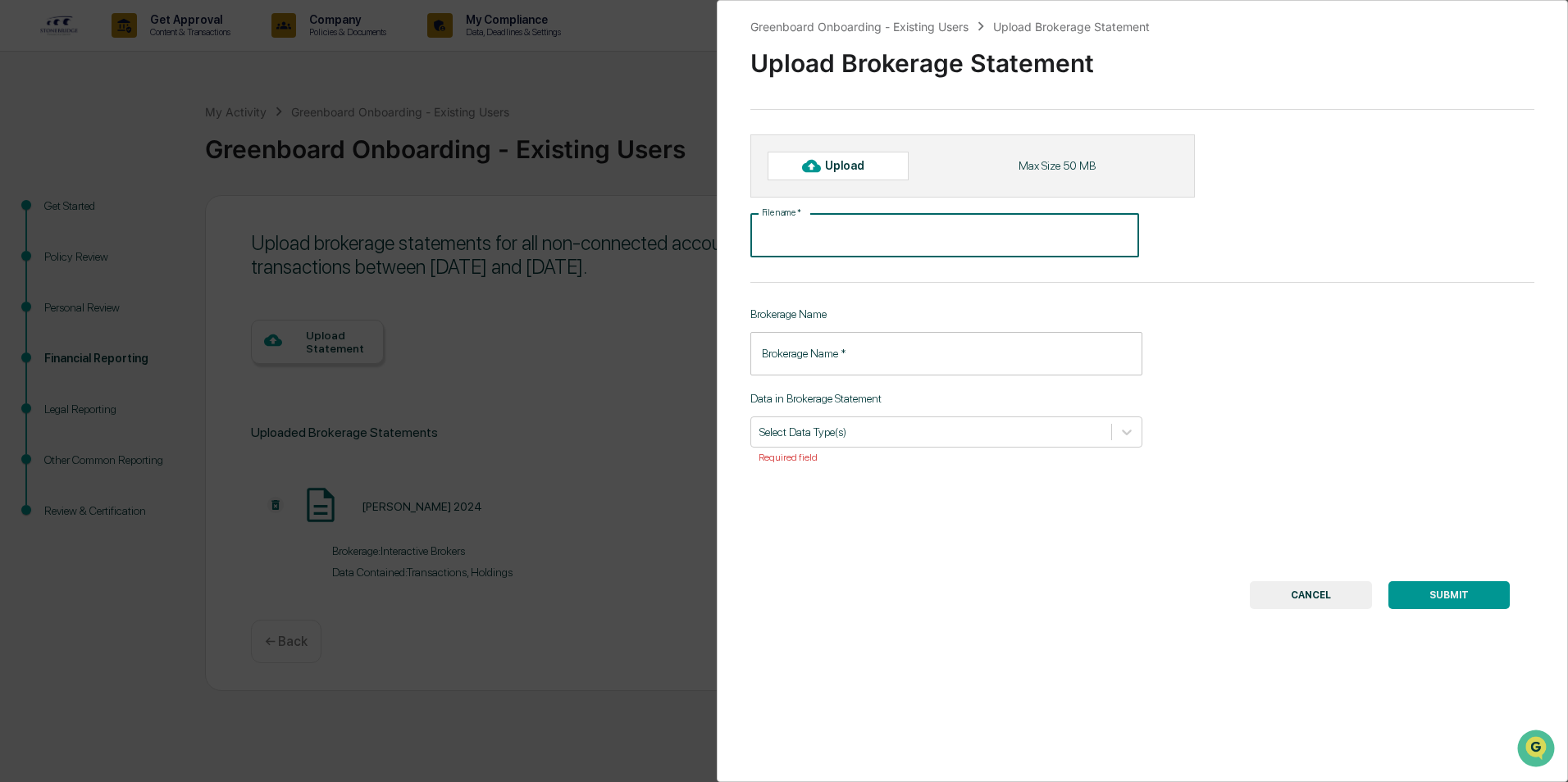
click at [859, 237] on input "File name   *" at bounding box center [945, 236] width 389 height 43
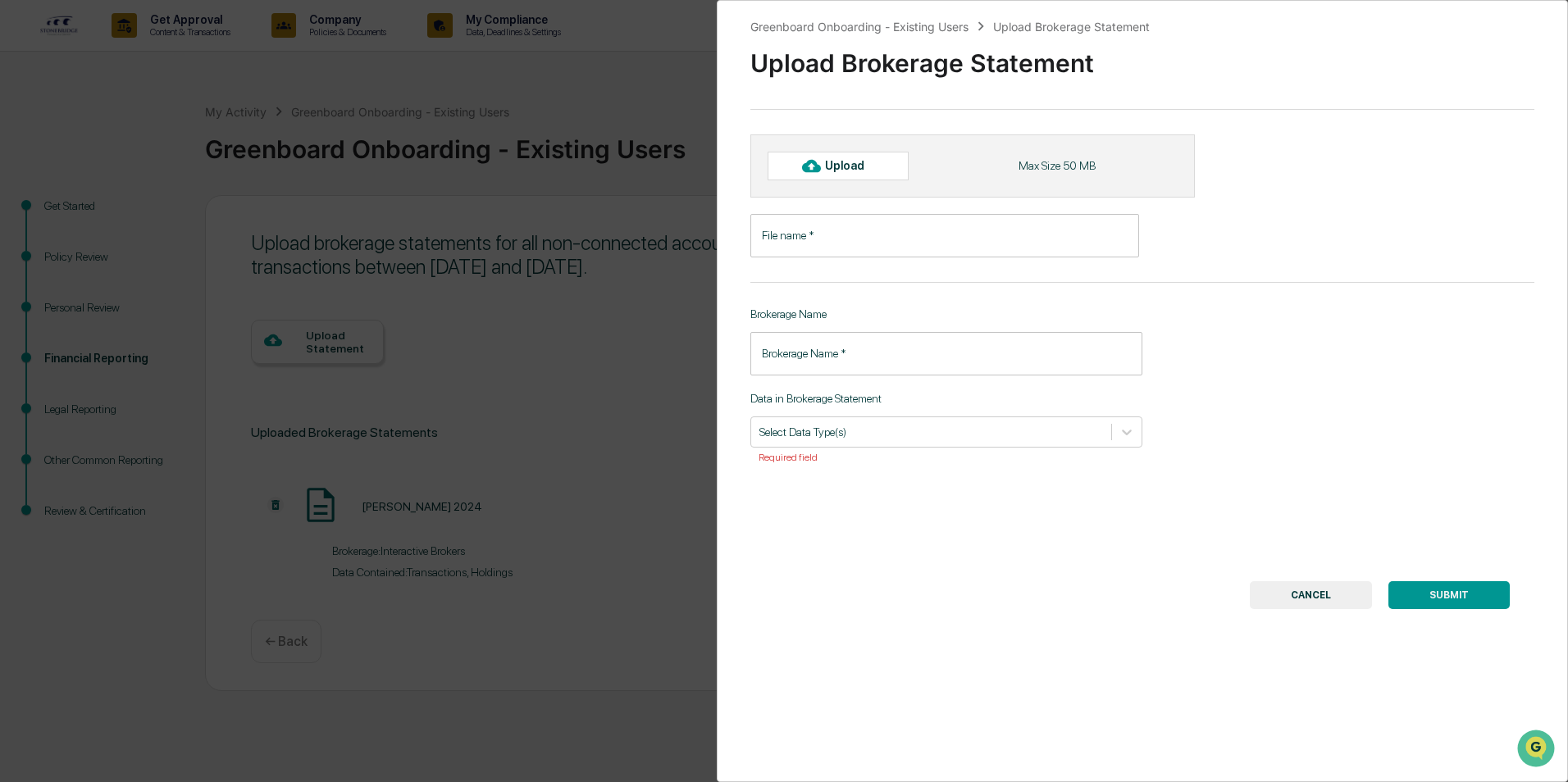
click at [859, 160] on div "Upload" at bounding box center [851, 165] width 54 height 13
type input "**********"
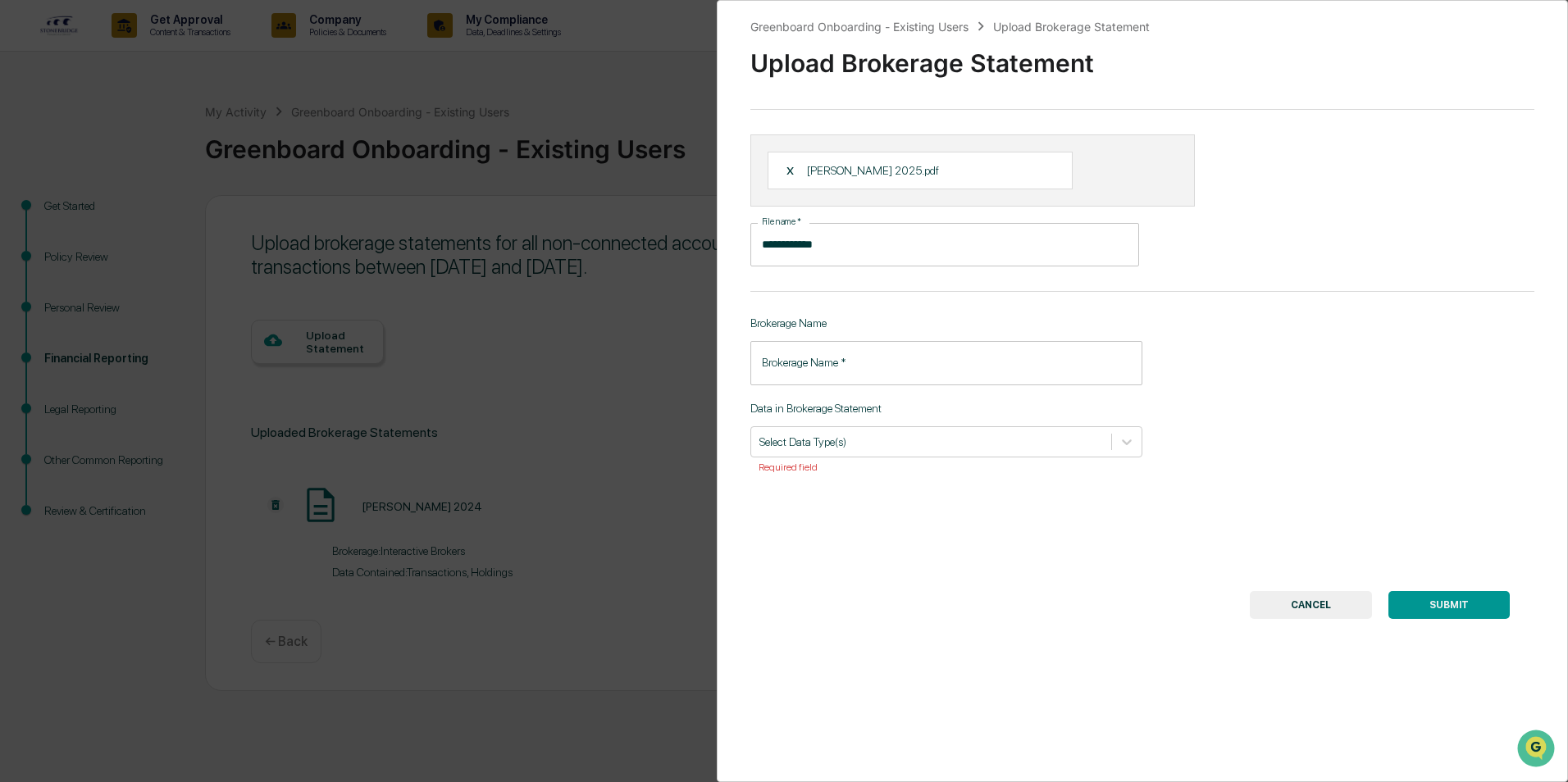
click at [850, 362] on input "Brokerage Name   *" at bounding box center [946, 363] width 392 height 43
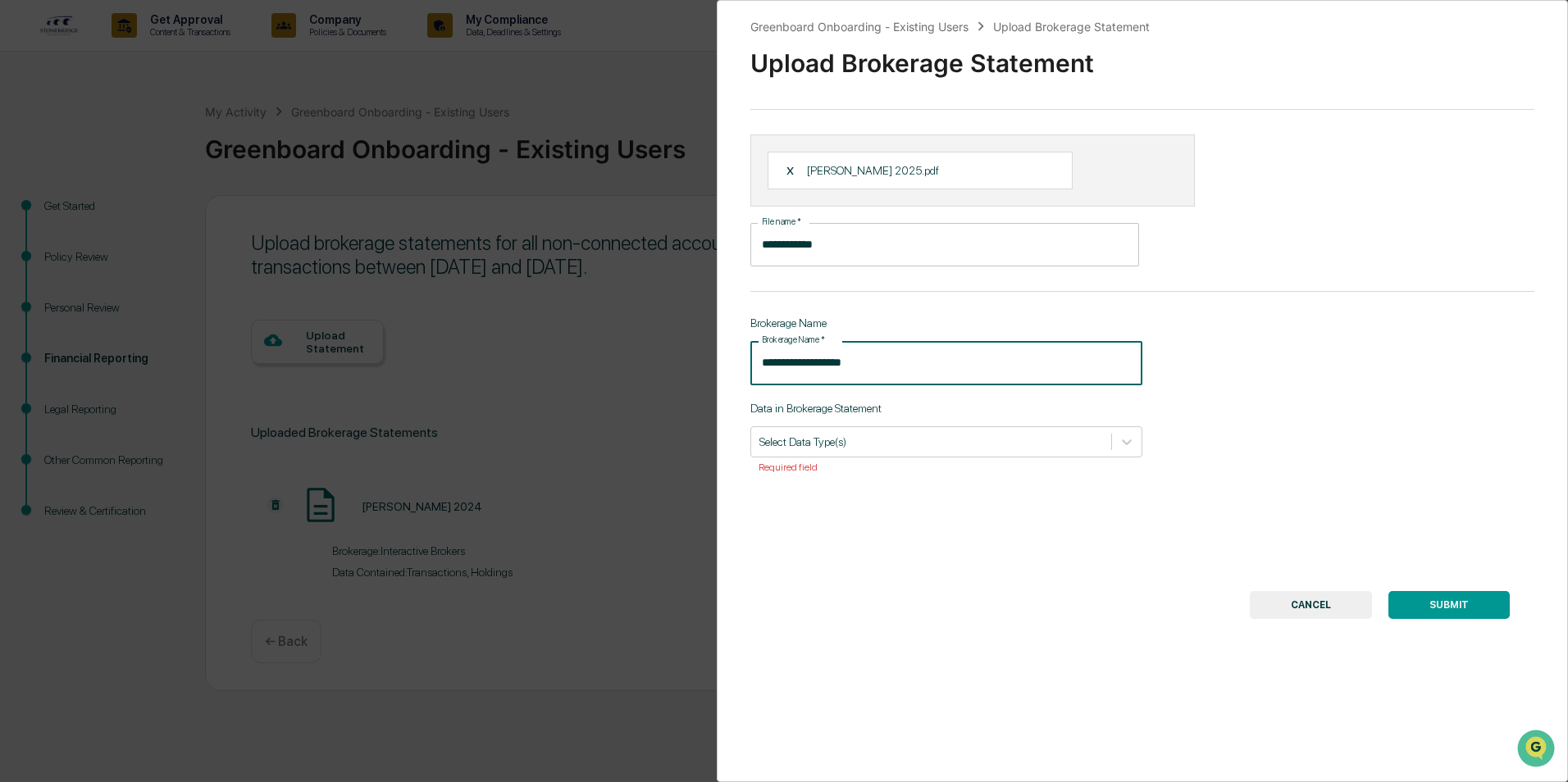
type input "**********"
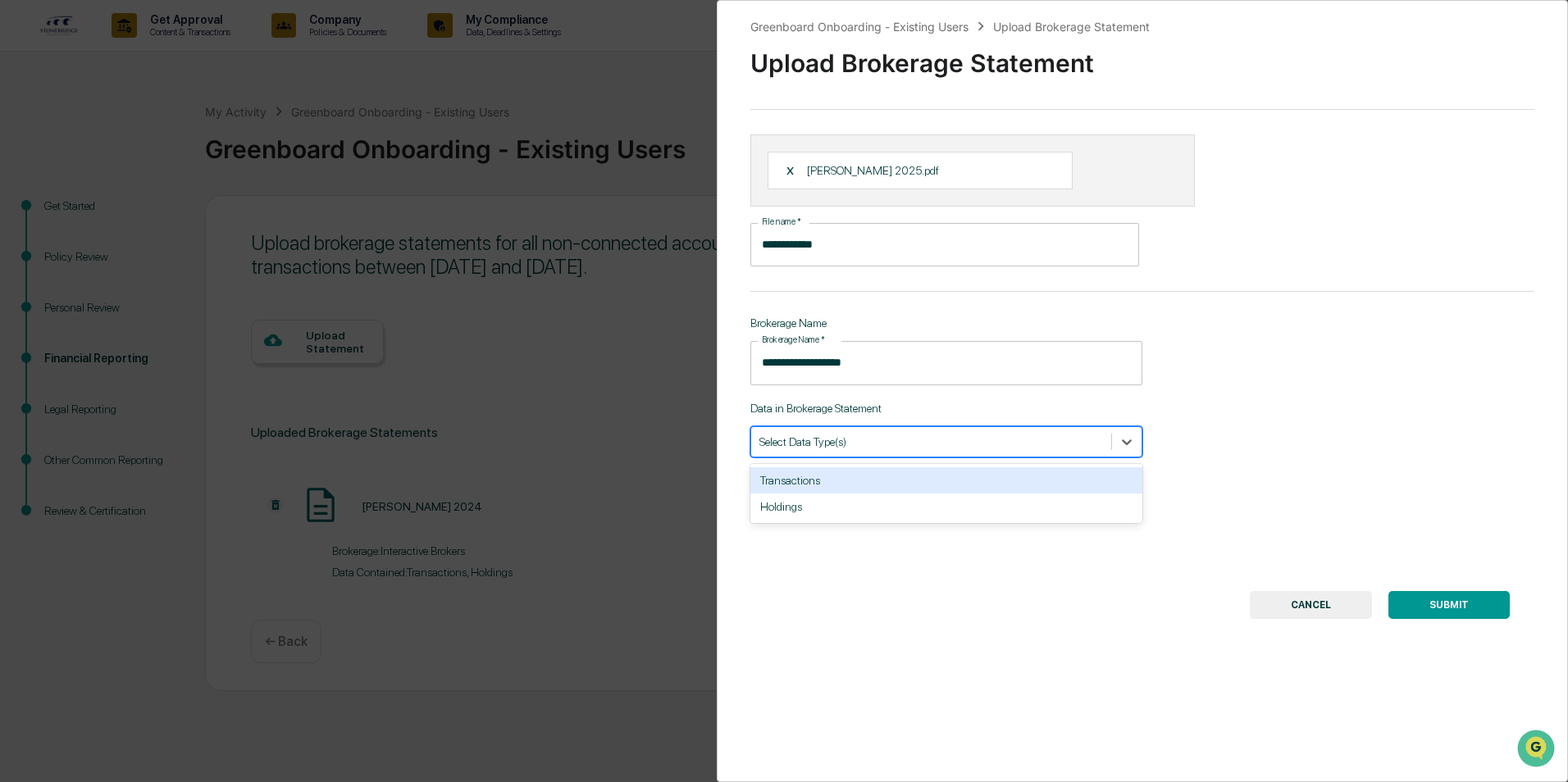
click at [966, 448] on div at bounding box center [932, 442] width 344 height 16
click at [902, 477] on div "Transactions" at bounding box center [946, 480] width 392 height 26
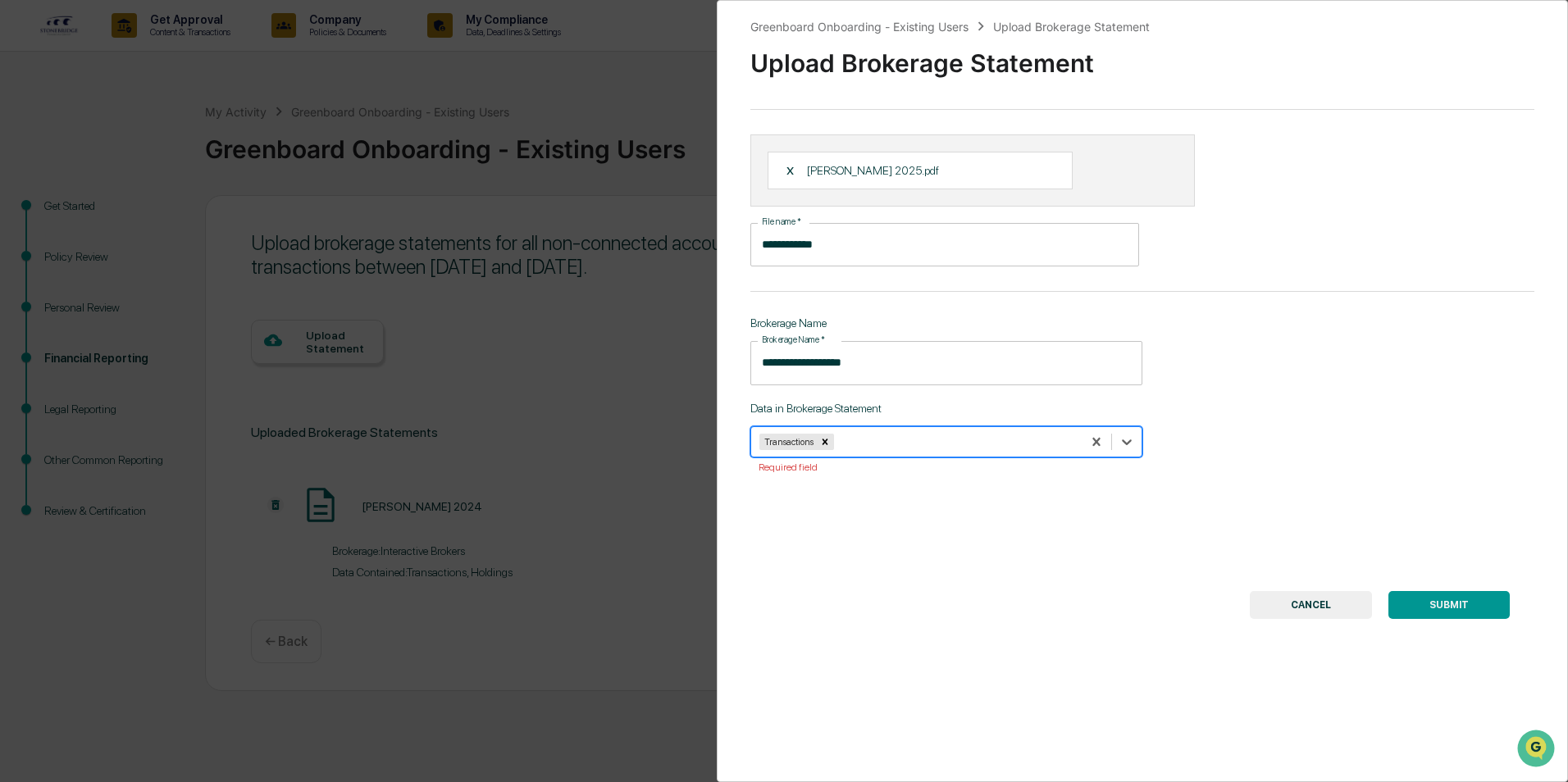
click at [909, 436] on div at bounding box center [956, 442] width 237 height 16
click at [971, 447] on div at bounding box center [956, 442] width 237 height 16
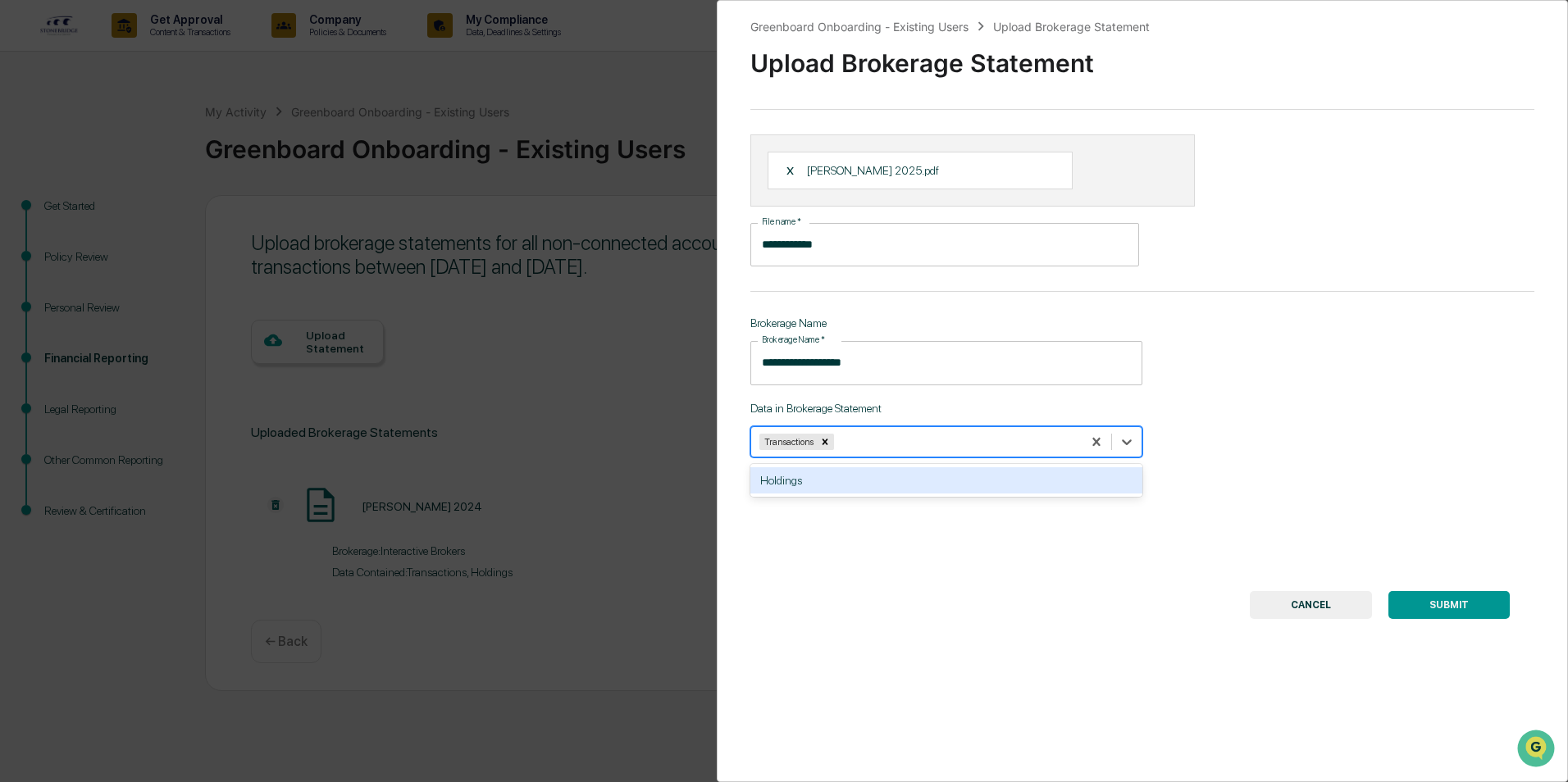
click at [920, 482] on div "Holdings" at bounding box center [946, 480] width 392 height 26
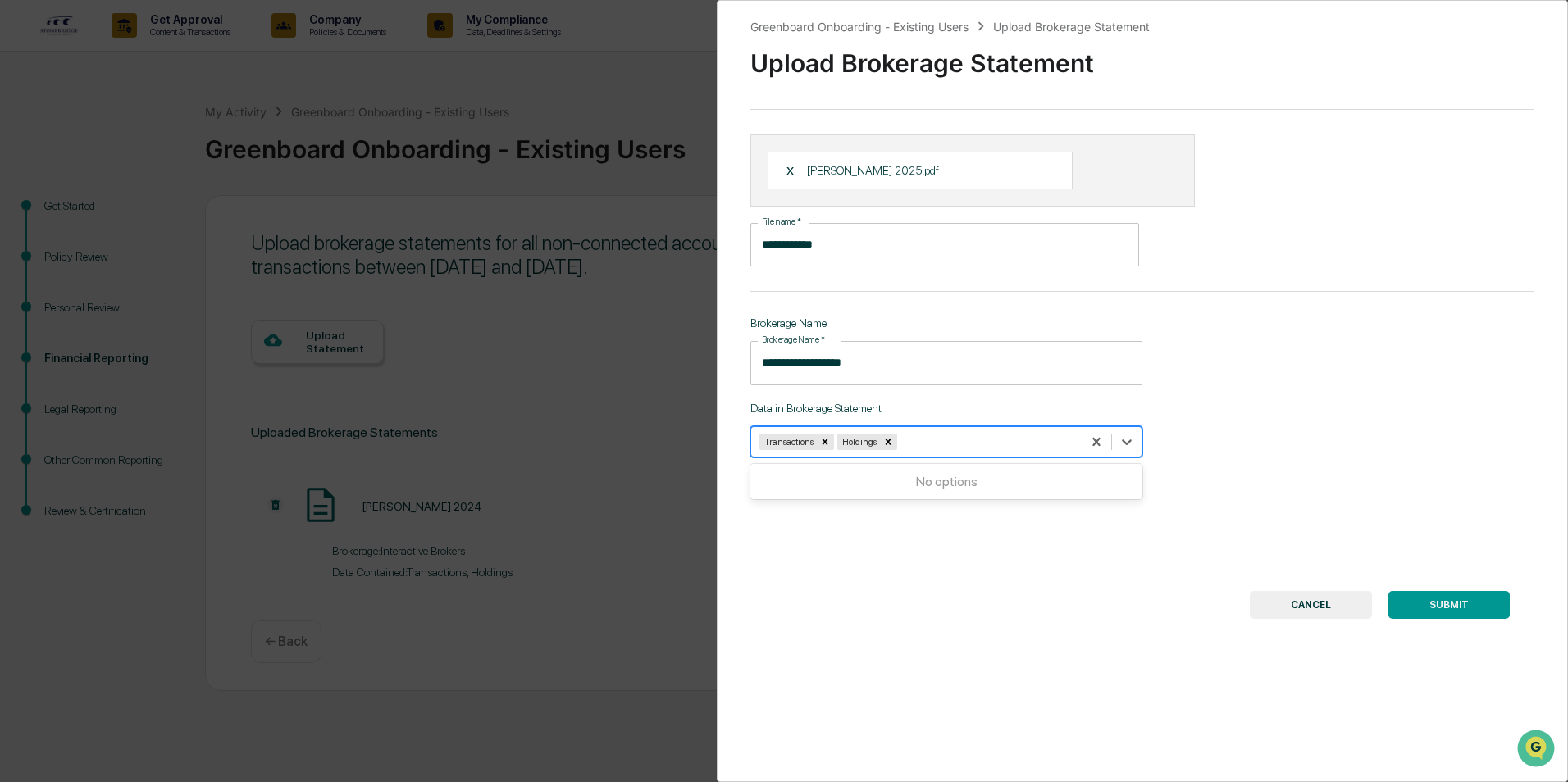
click at [1459, 603] on button "SUBMIT" at bounding box center [1449, 605] width 121 height 28
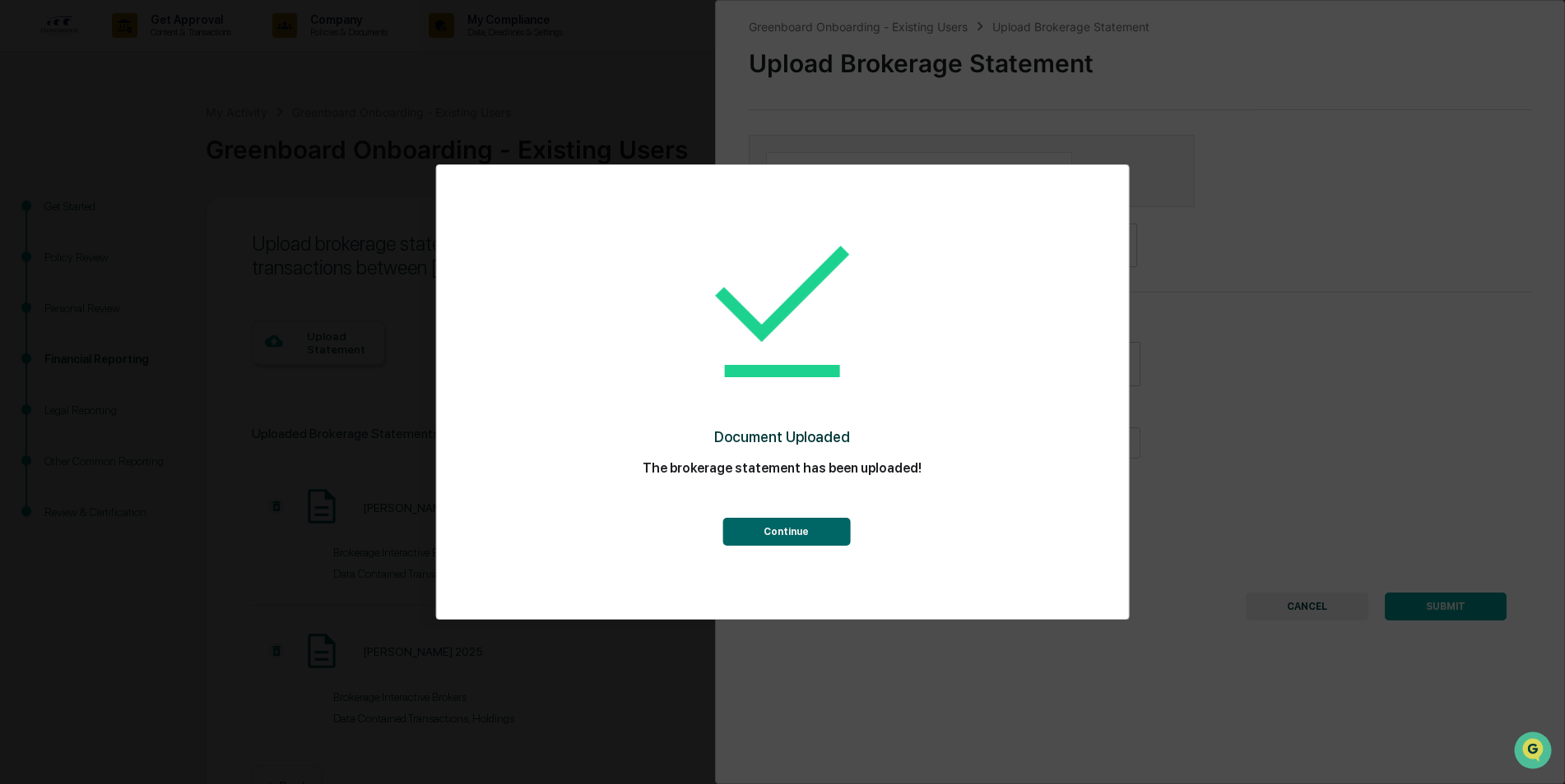
click at [801, 532] on button "Continue" at bounding box center [786, 532] width 127 height 28
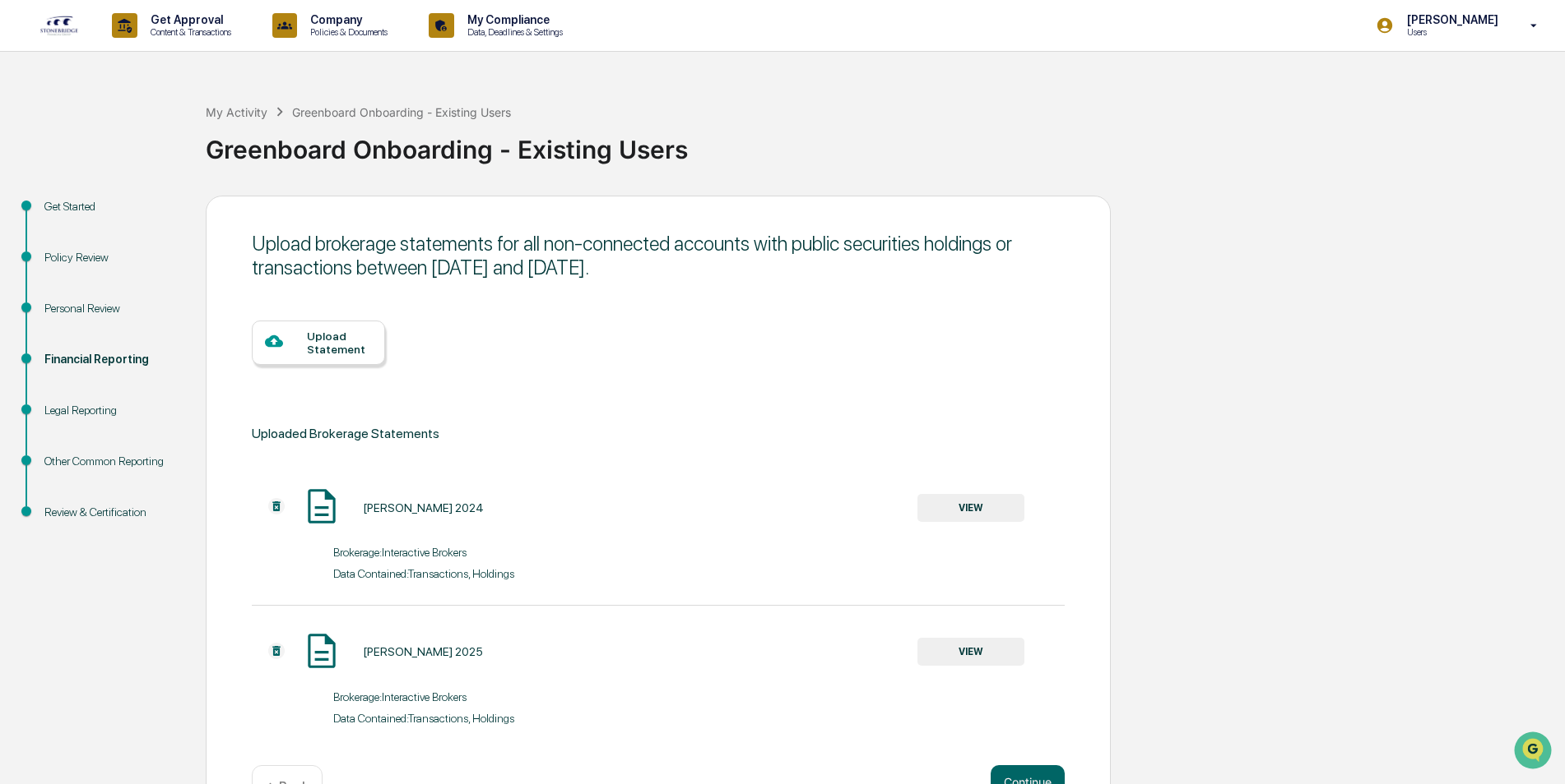
scroll to position [53, 0]
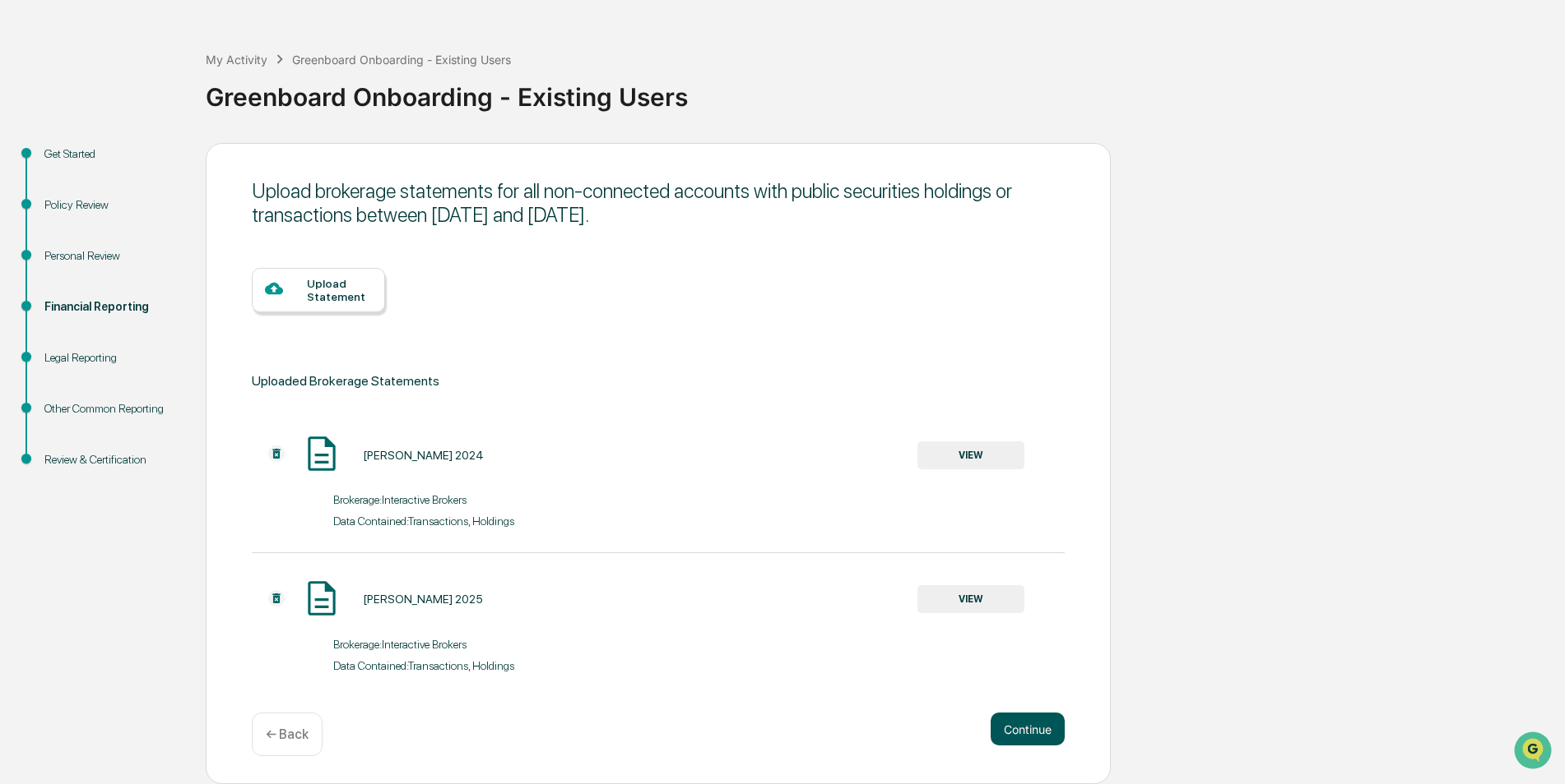
click at [1031, 730] on button "Continue" at bounding box center [1028, 729] width 75 height 33
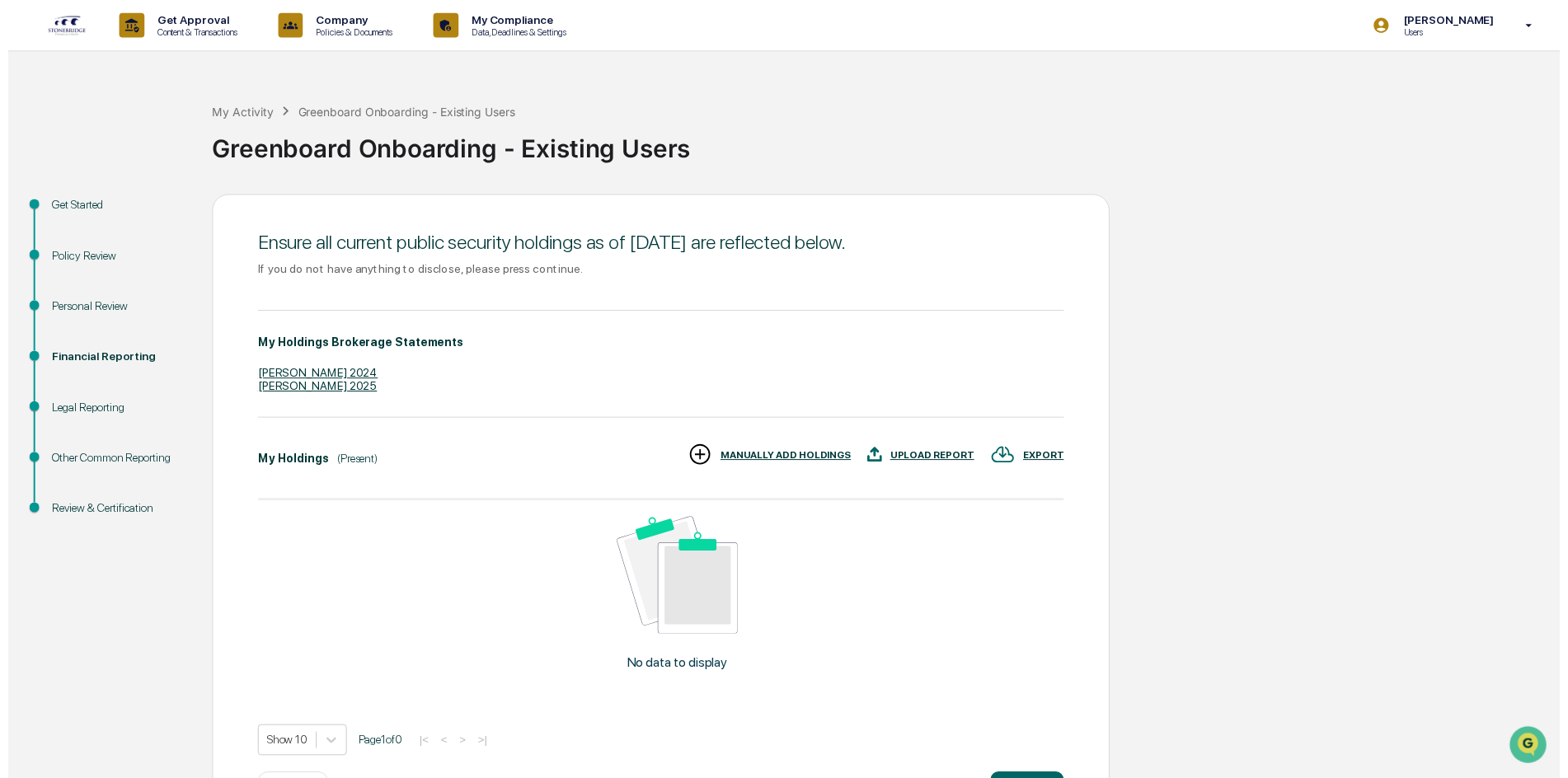
scroll to position [65, 0]
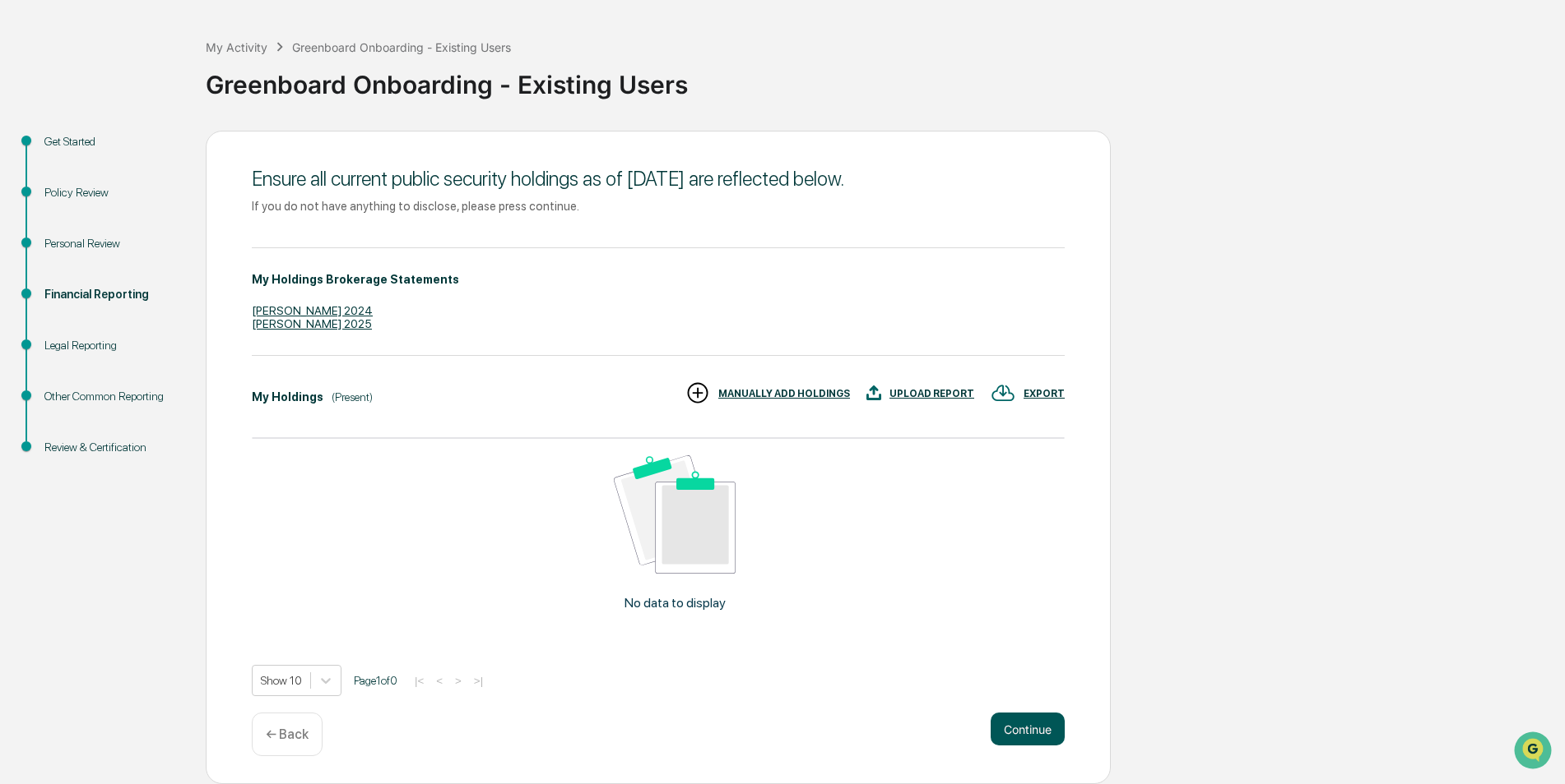
click at [1019, 725] on button "Continue" at bounding box center [1028, 729] width 75 height 33
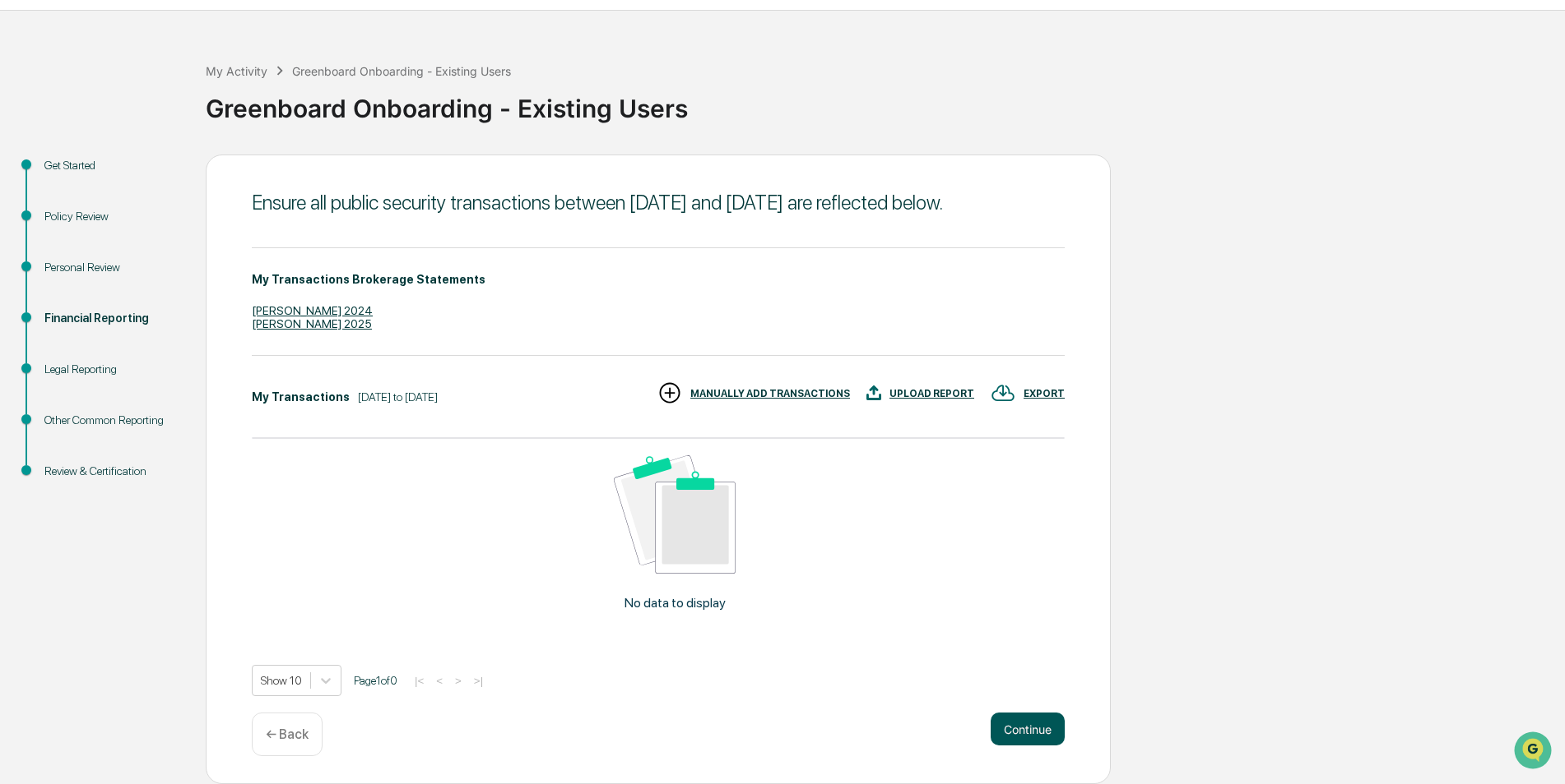
click at [1049, 728] on button "Continue" at bounding box center [1028, 729] width 75 height 33
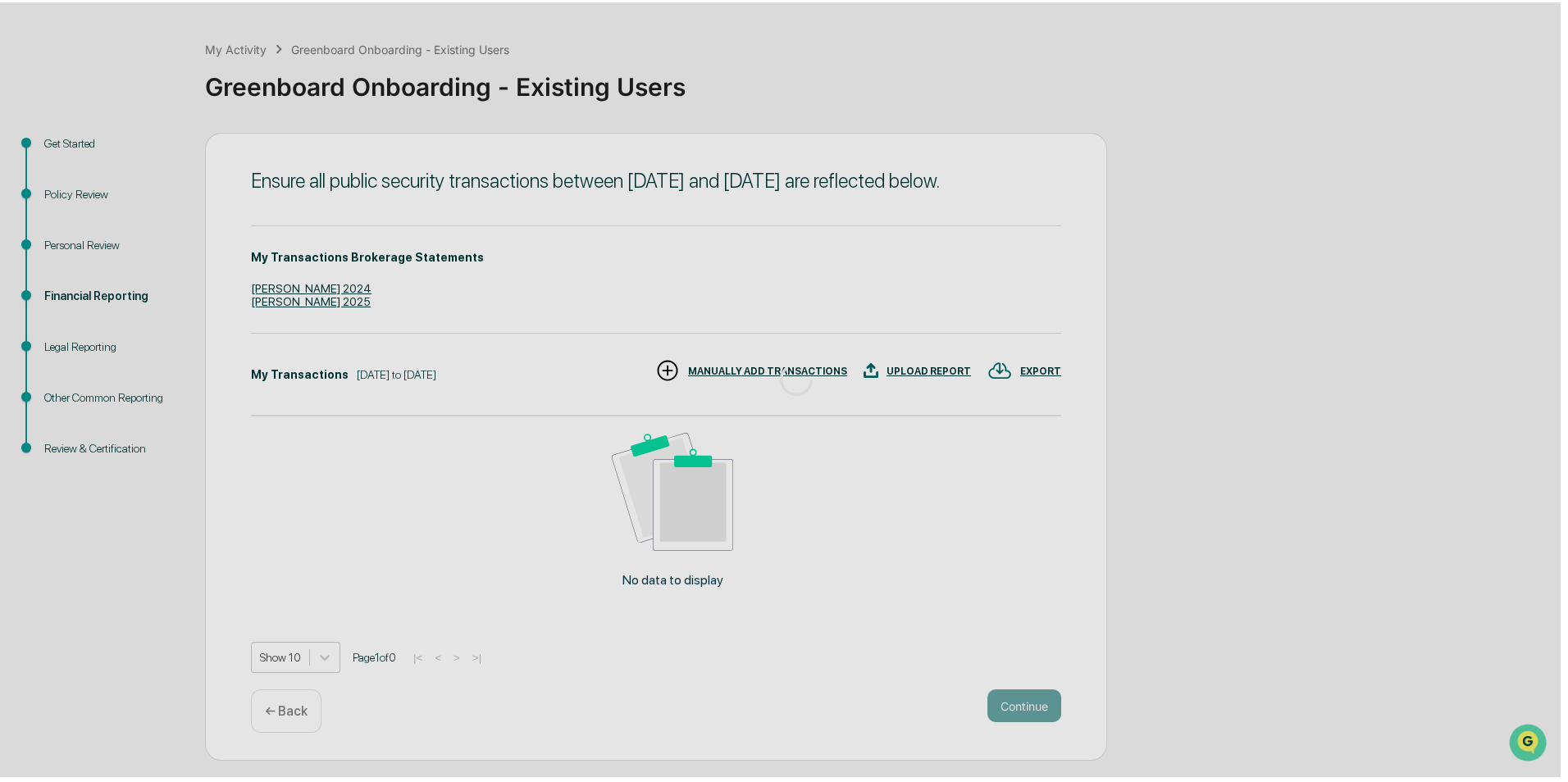
scroll to position [0, 0]
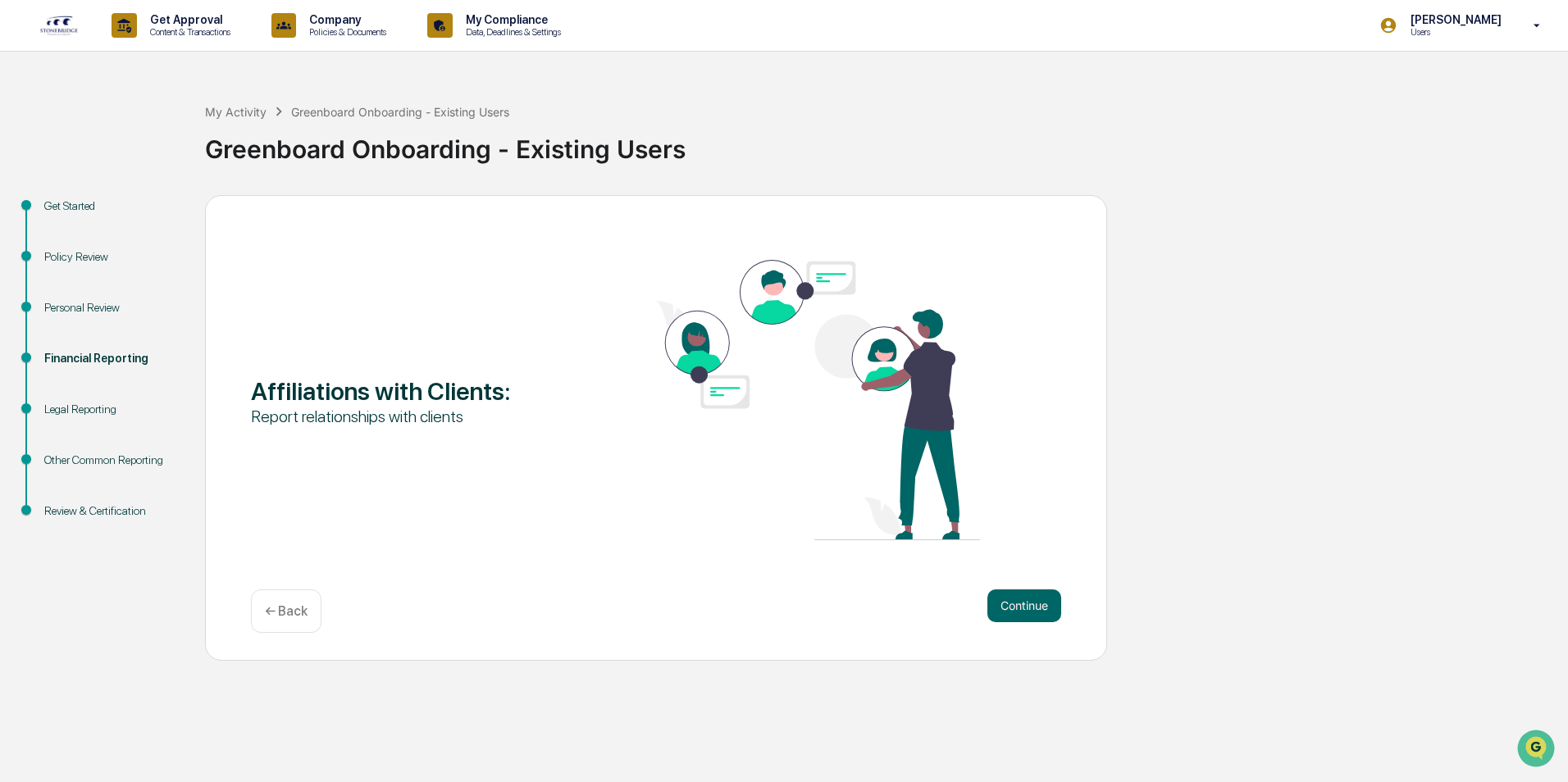
click at [100, 514] on div "Review & Certification" at bounding box center [111, 511] width 135 height 18
click at [124, 504] on div "Review & Certification" at bounding box center [111, 511] width 135 height 18
click at [1010, 607] on button "Continue" at bounding box center [1024, 606] width 74 height 33
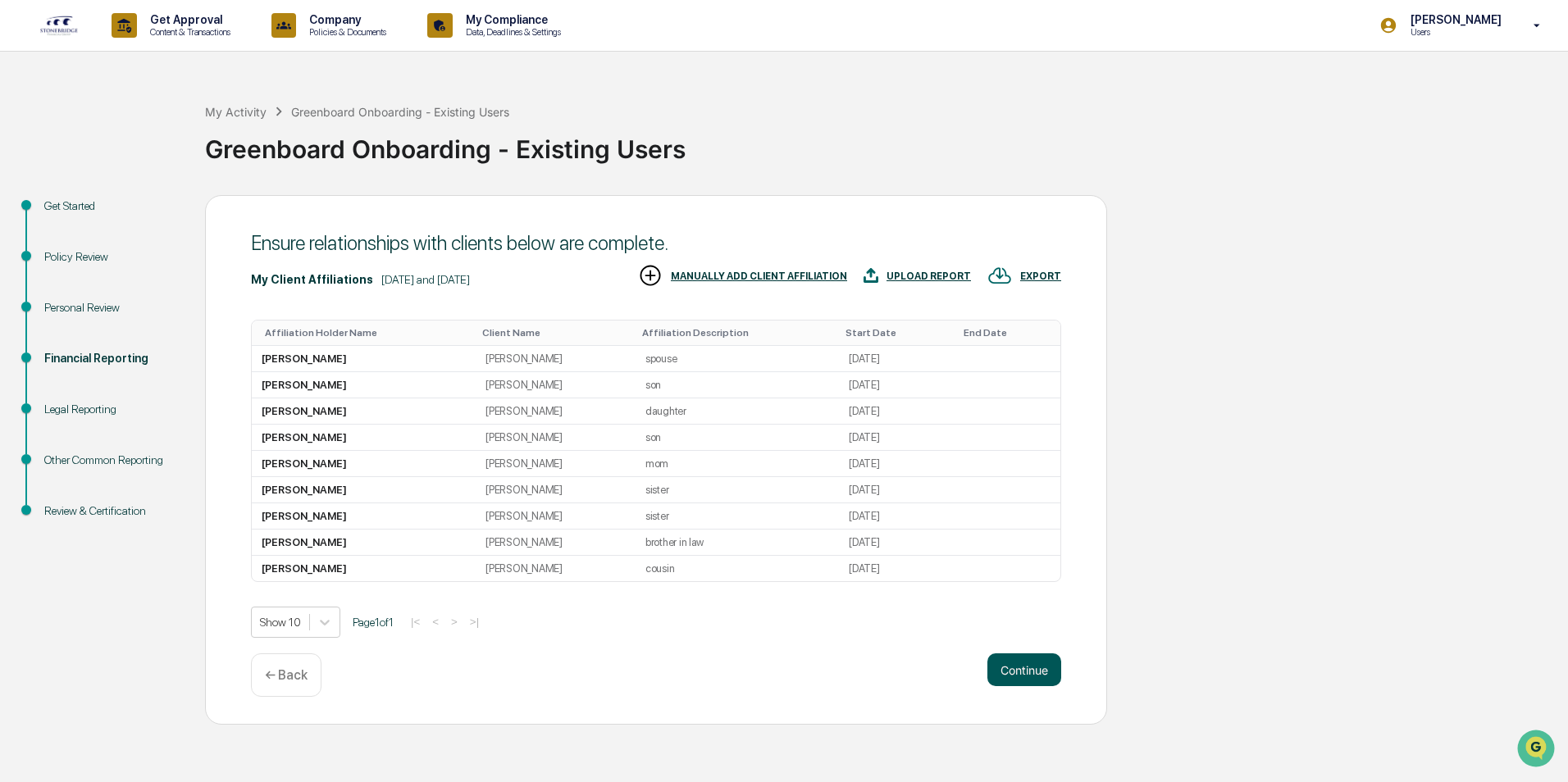
click at [1029, 674] on button "Continue" at bounding box center [1024, 671] width 74 height 33
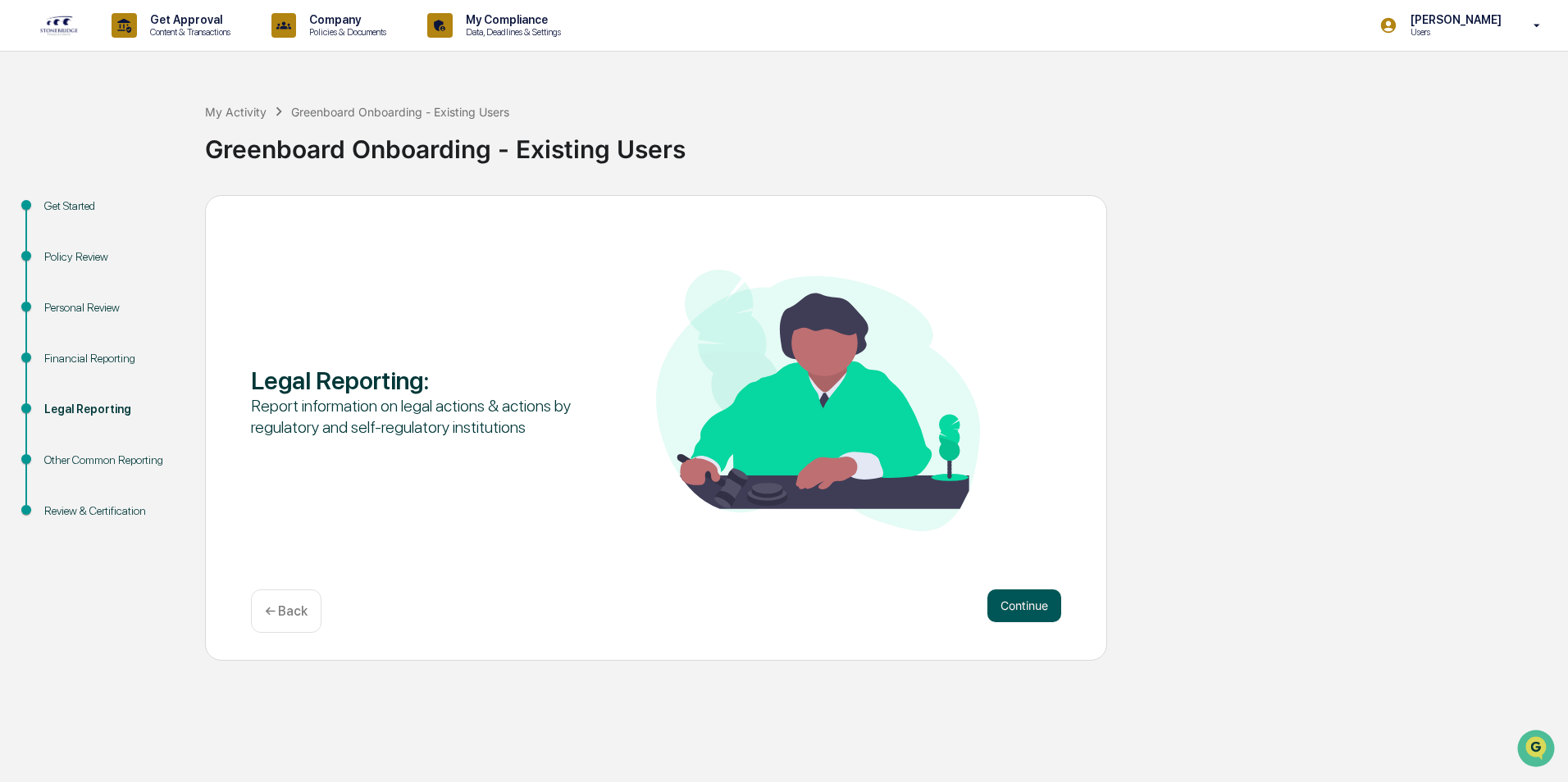
click at [1035, 612] on button "Continue" at bounding box center [1024, 606] width 74 height 33
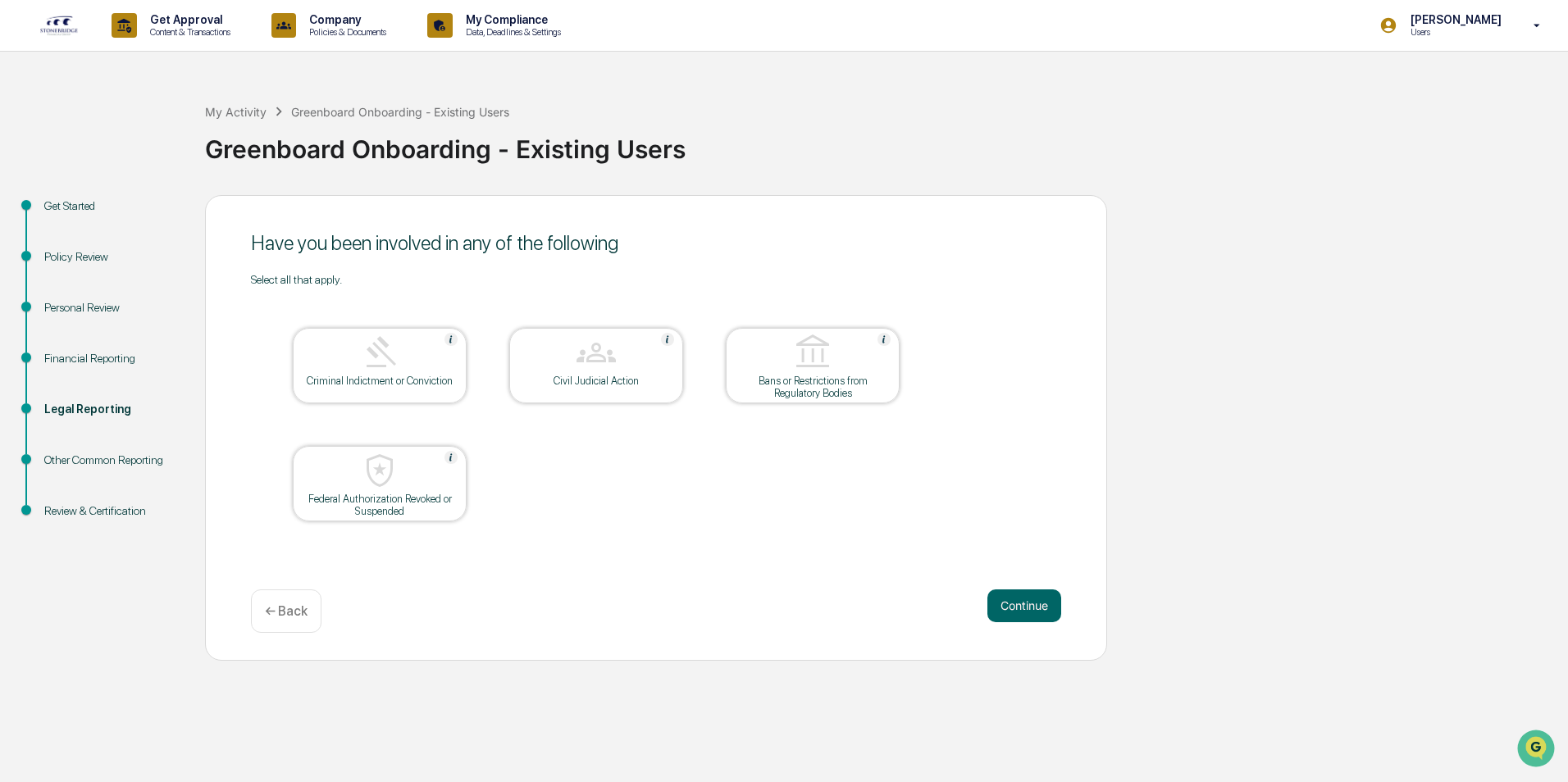
click at [1035, 612] on button "Continue" at bounding box center [1024, 606] width 74 height 33
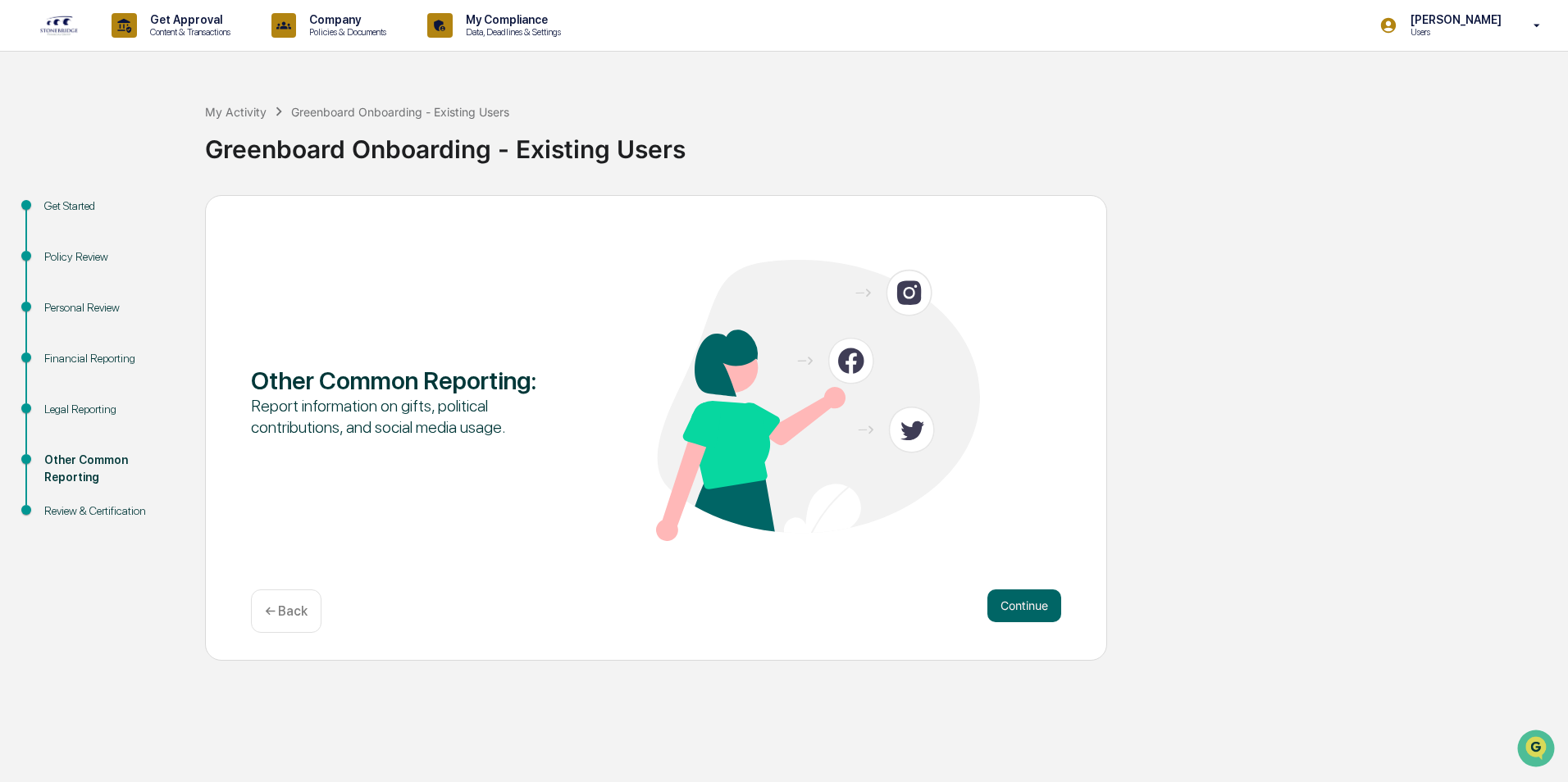
click at [1035, 612] on button "Continue" at bounding box center [1024, 606] width 74 height 33
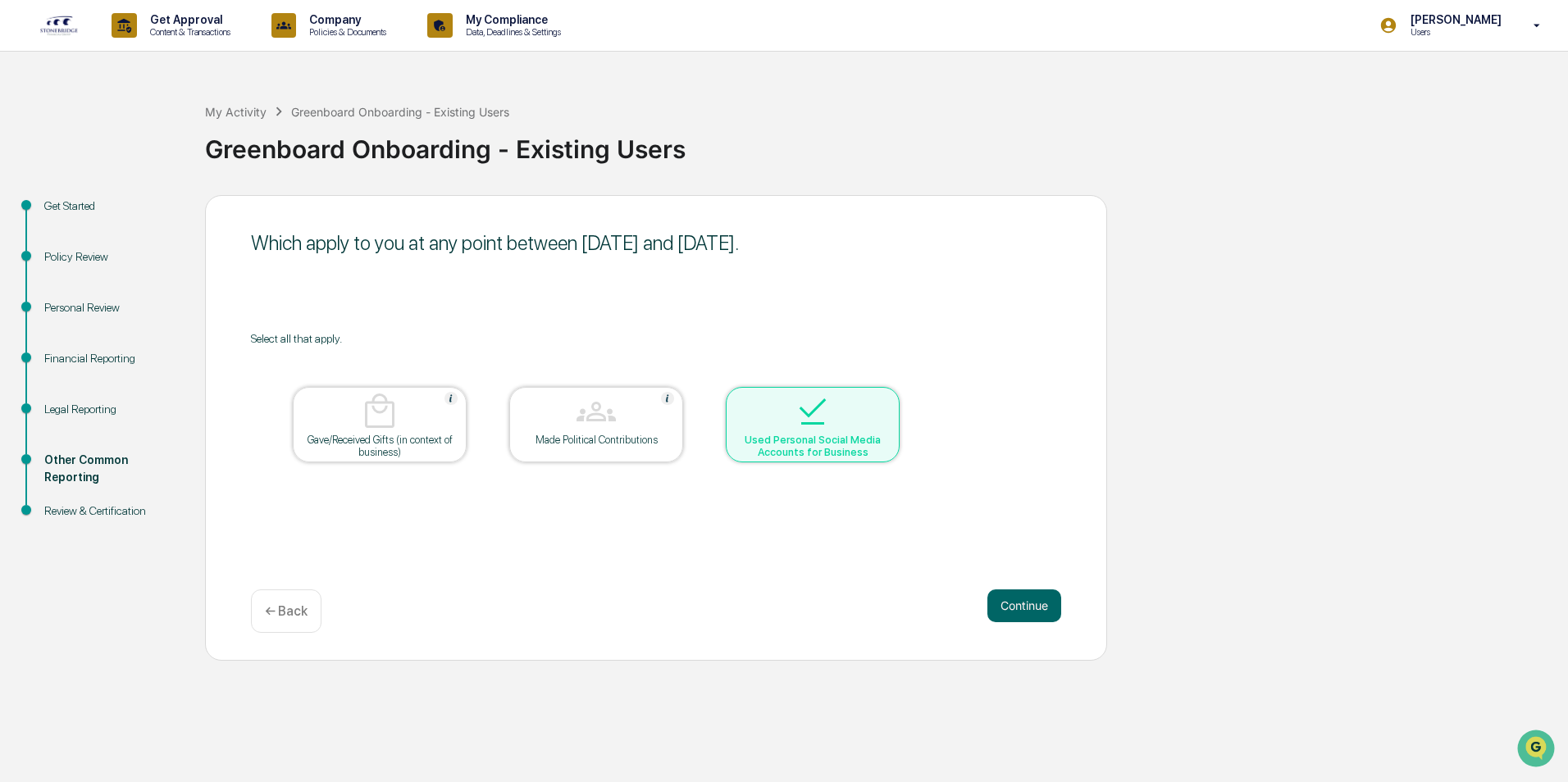
click at [1035, 612] on button "Continue" at bounding box center [1024, 606] width 74 height 33
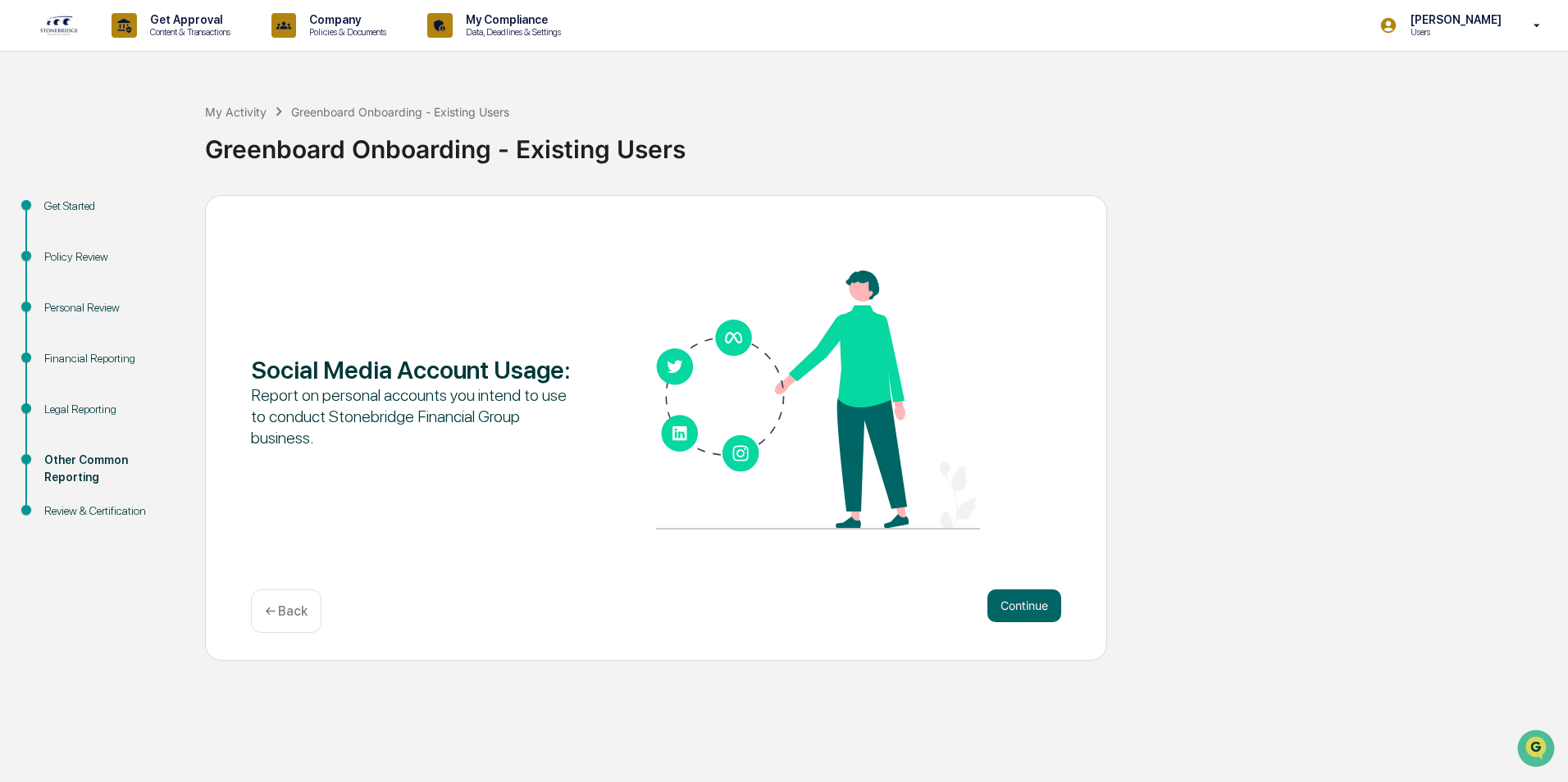
click at [1035, 612] on button "Continue" at bounding box center [1024, 606] width 74 height 33
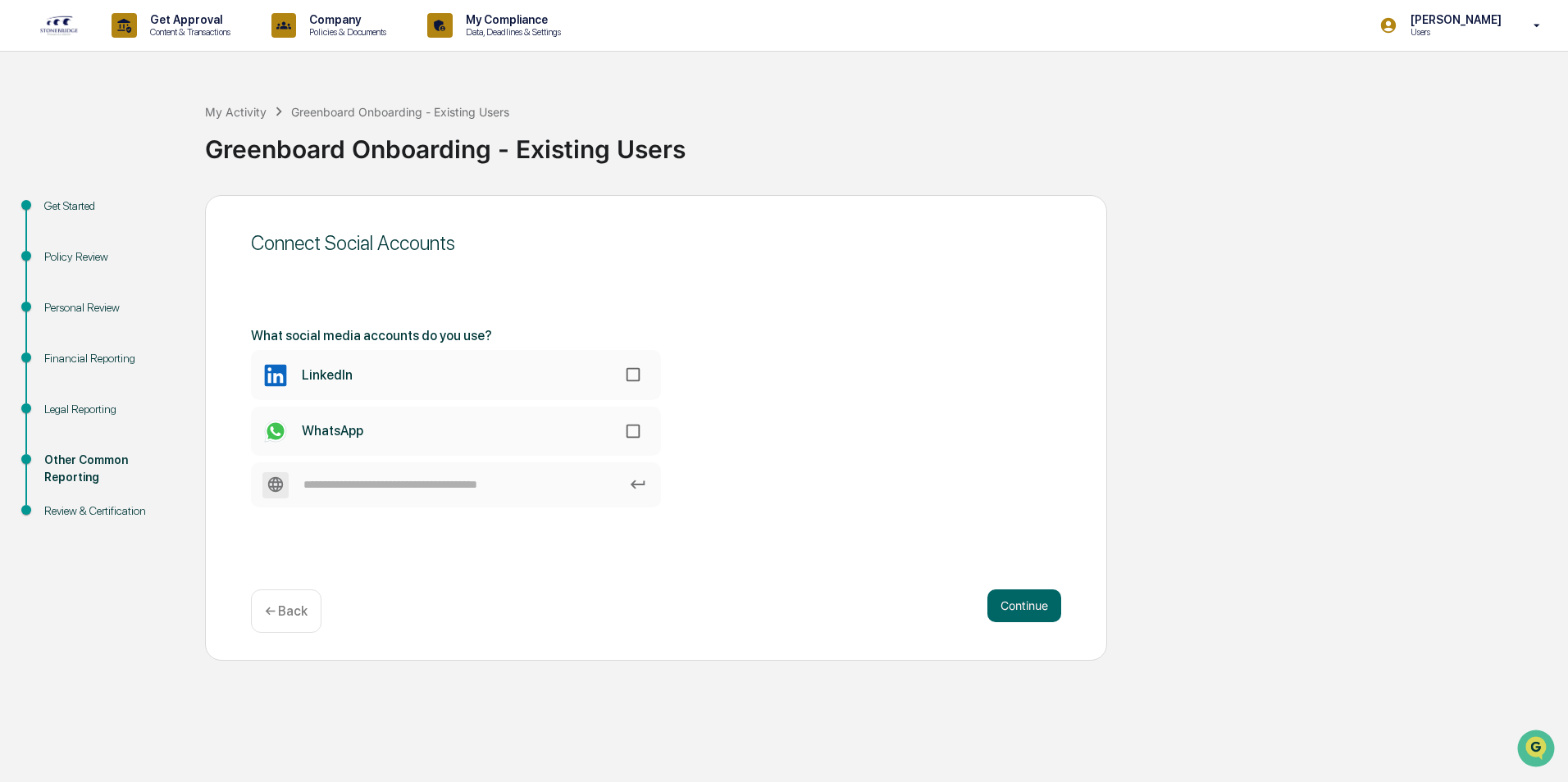
click at [1035, 612] on button "Continue" at bounding box center [1024, 606] width 74 height 33
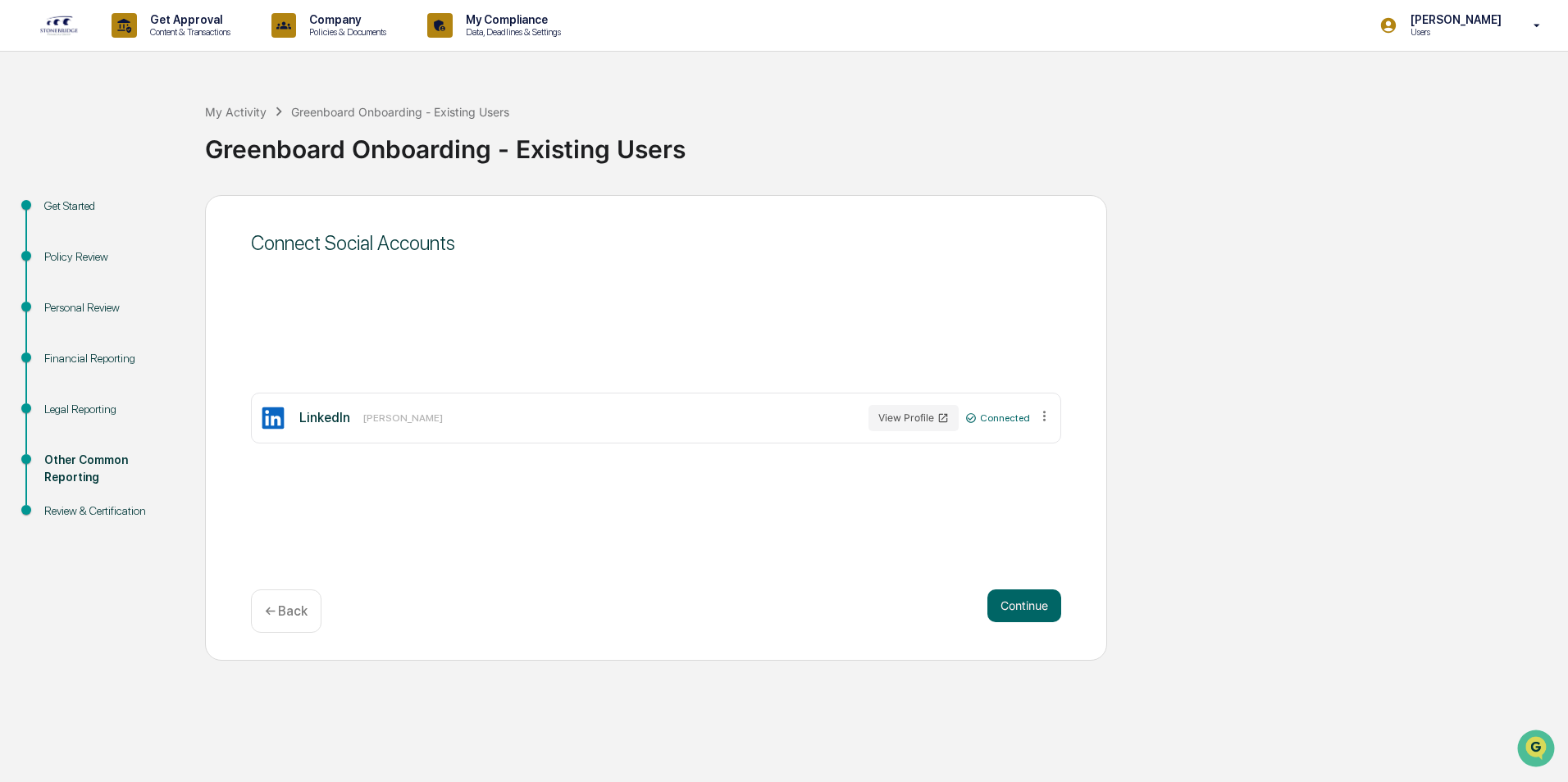
click at [1035, 612] on button "Continue" at bounding box center [1024, 606] width 74 height 33
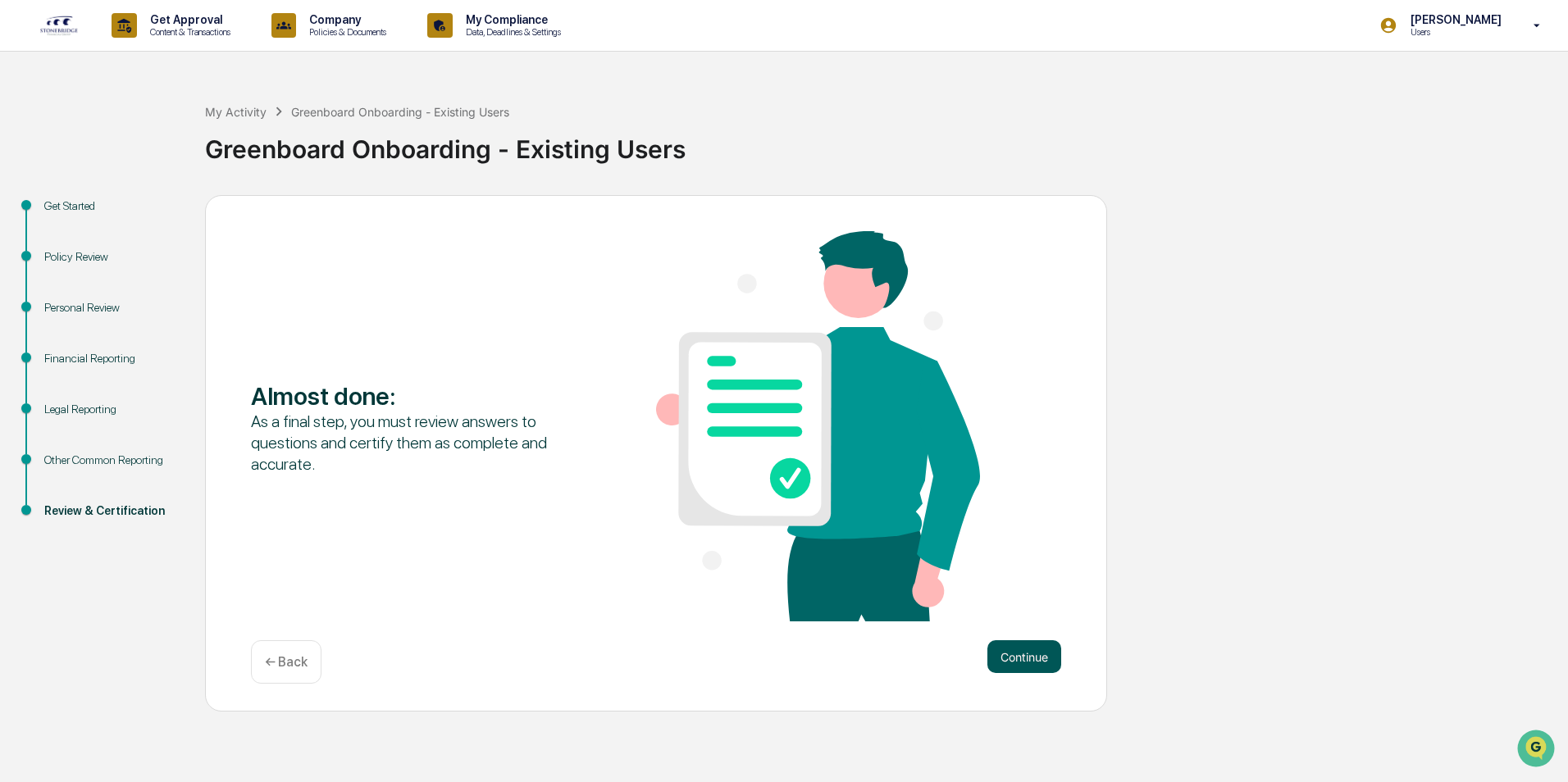
click at [1018, 659] on button "Continue" at bounding box center [1024, 657] width 74 height 33
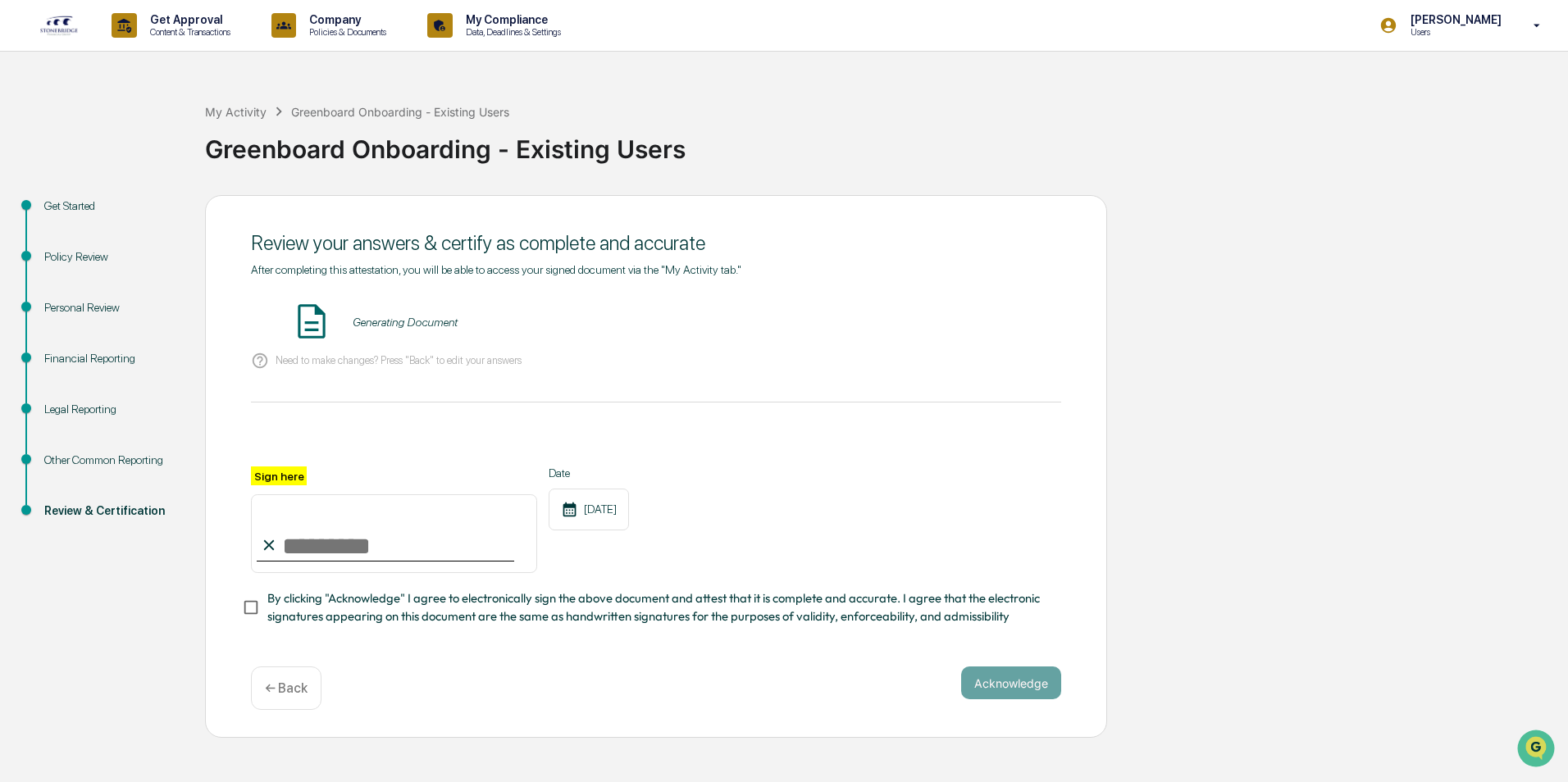
click at [318, 535] on input "Sign here" at bounding box center [394, 534] width 286 height 79
type input "**********"
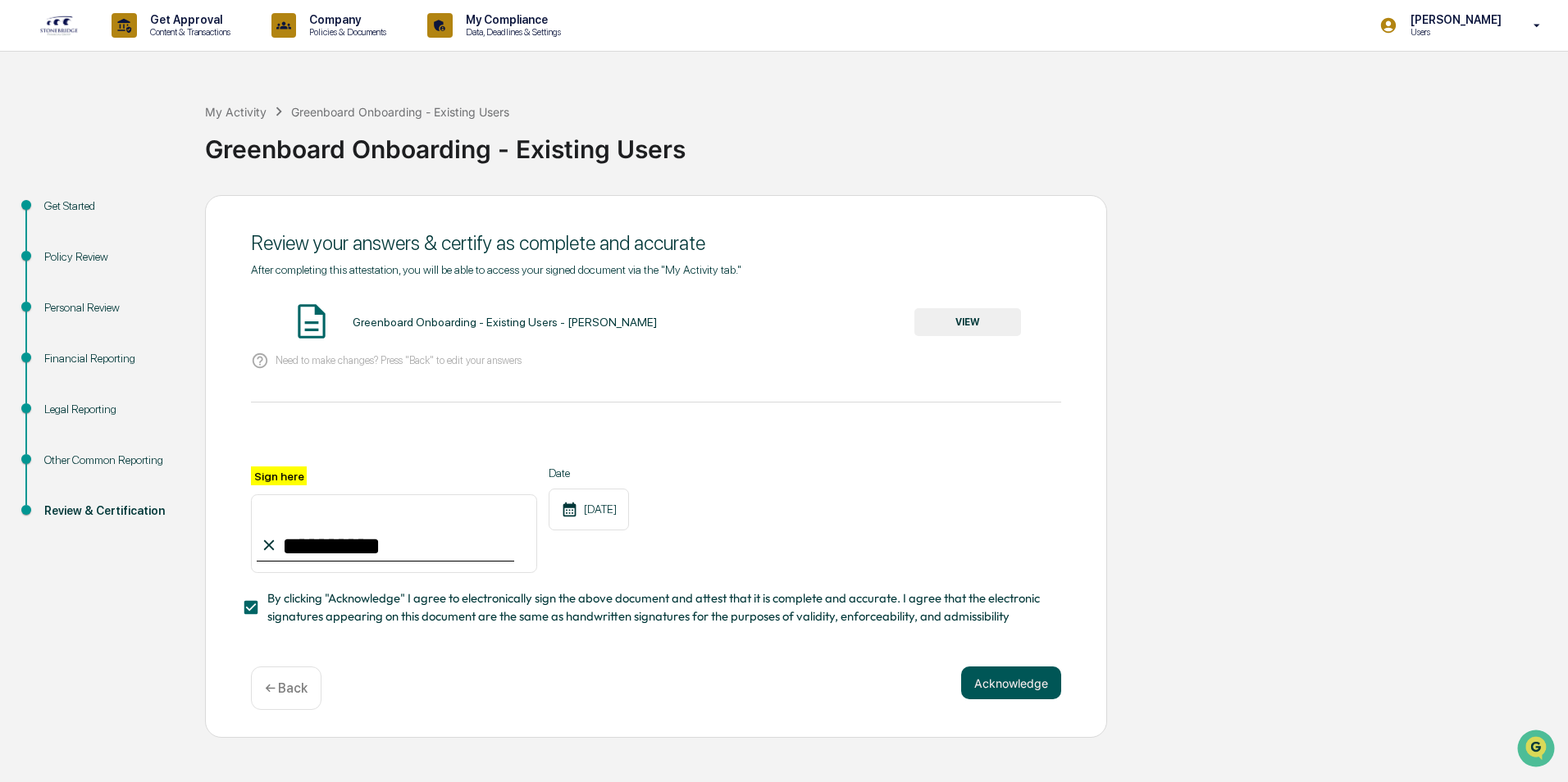
click at [1002, 691] on button "Acknowledge" at bounding box center [1011, 683] width 100 height 33
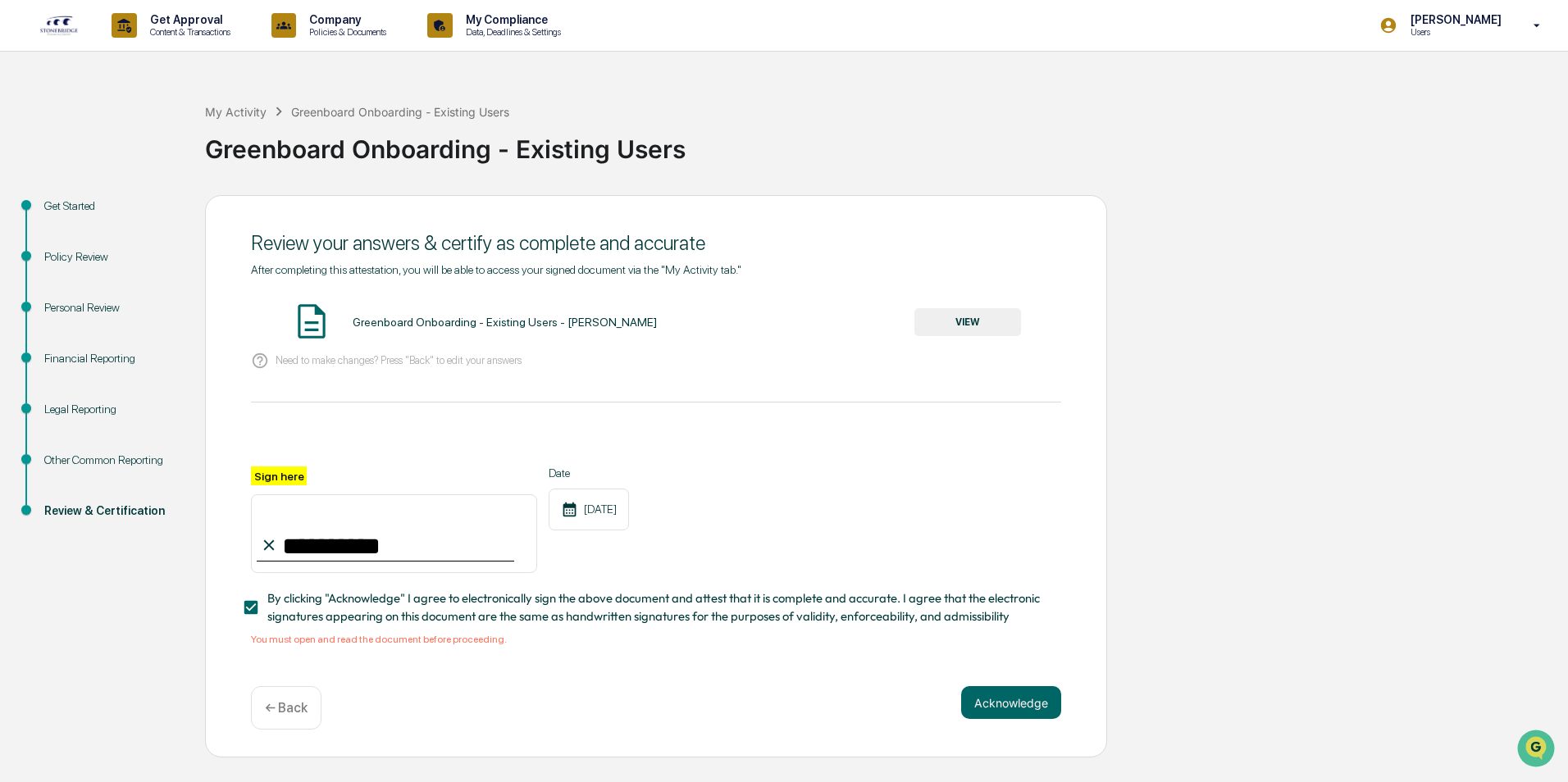
click at [989, 321] on button "VIEW" at bounding box center [968, 322] width 107 height 28
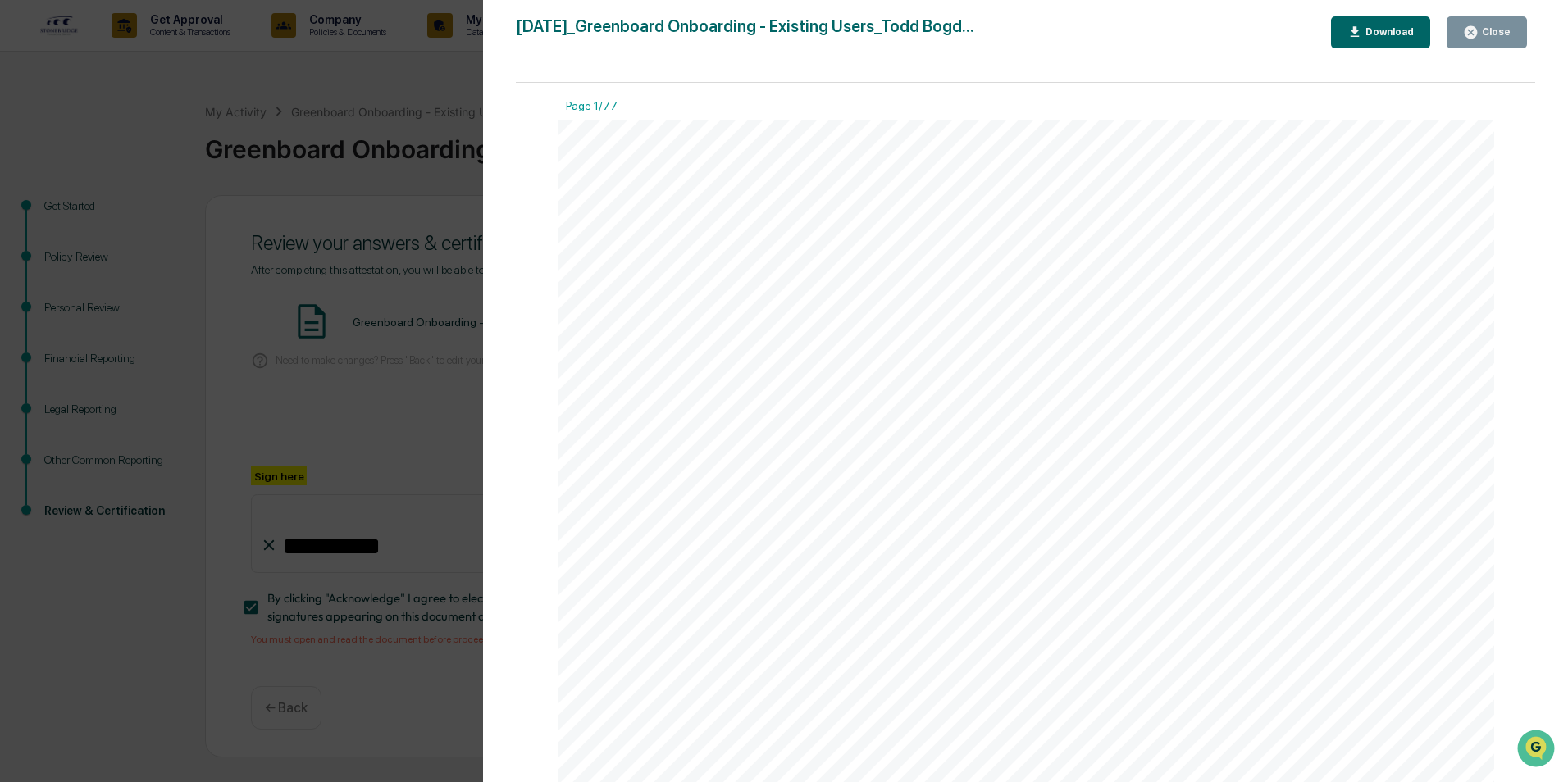
scroll to position [273, 0]
